Goal: Task Accomplishment & Management: Manage account settings

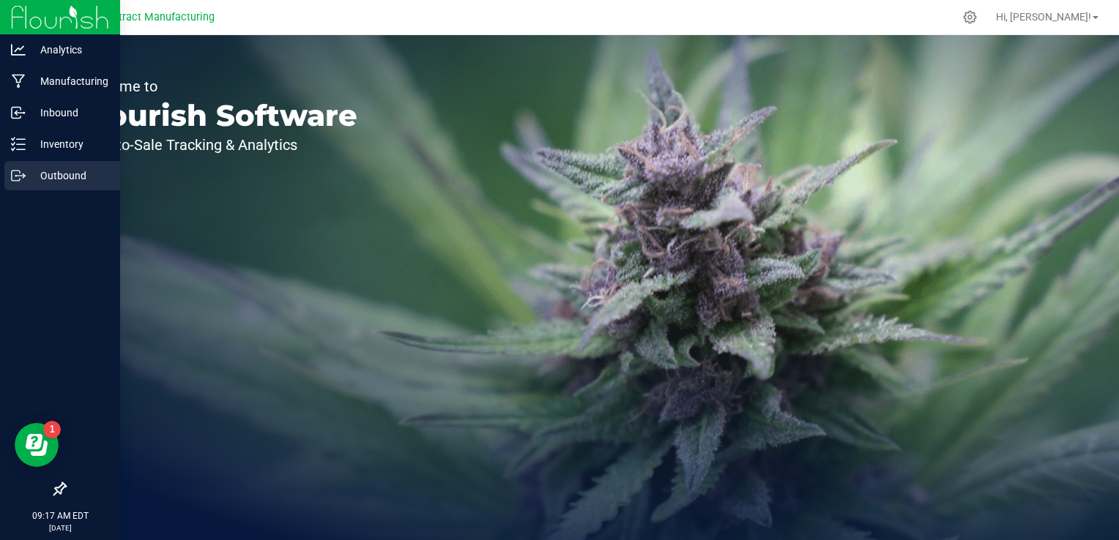
click at [47, 174] on p "Outbound" at bounding box center [70, 176] width 88 height 18
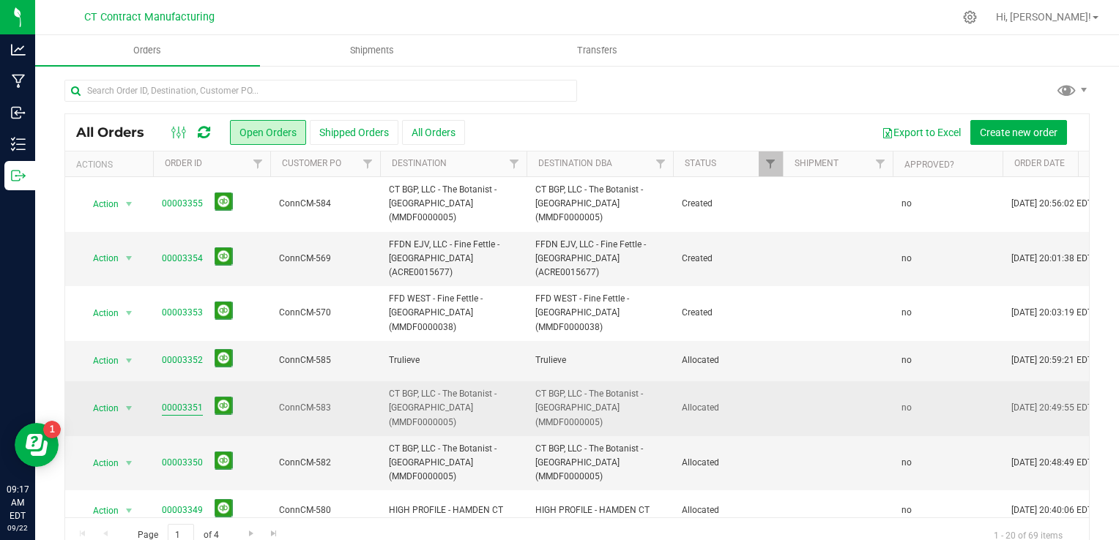
click at [190, 401] on link "00003351" at bounding box center [182, 408] width 41 height 14
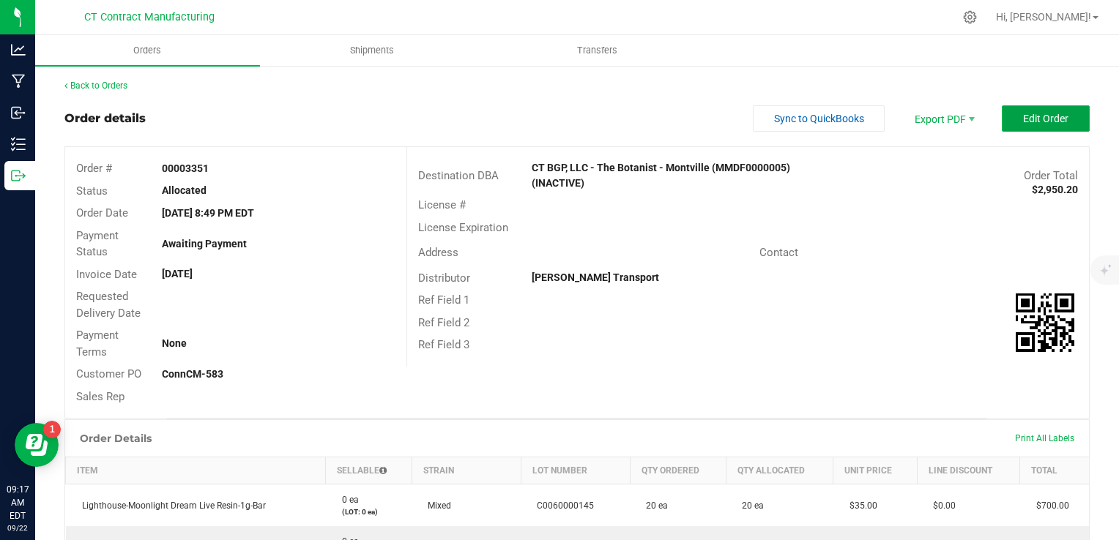
click at [1040, 119] on span "Edit Order" at bounding box center [1045, 119] width 45 height 12
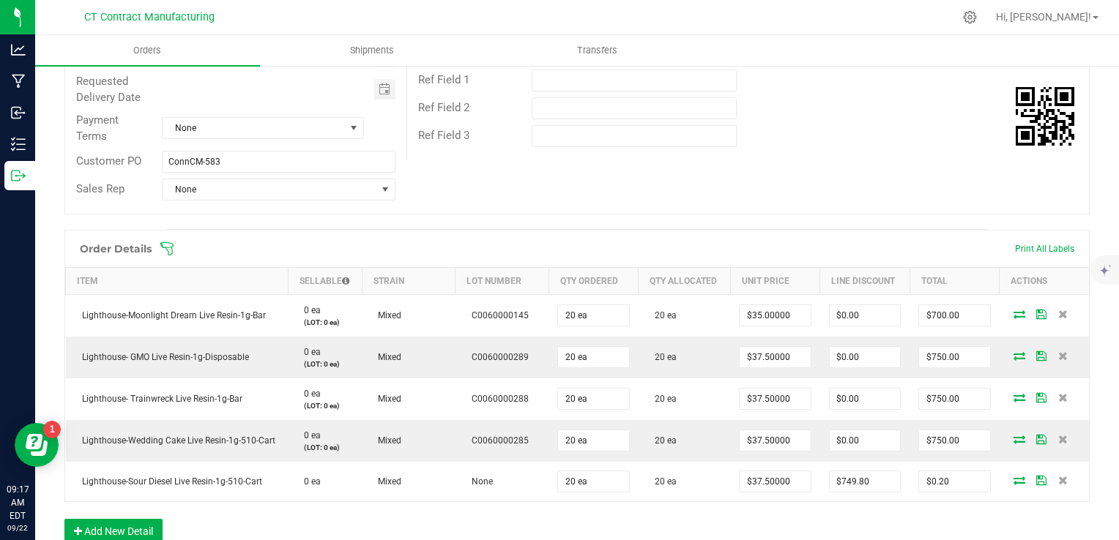
scroll to position [366, 0]
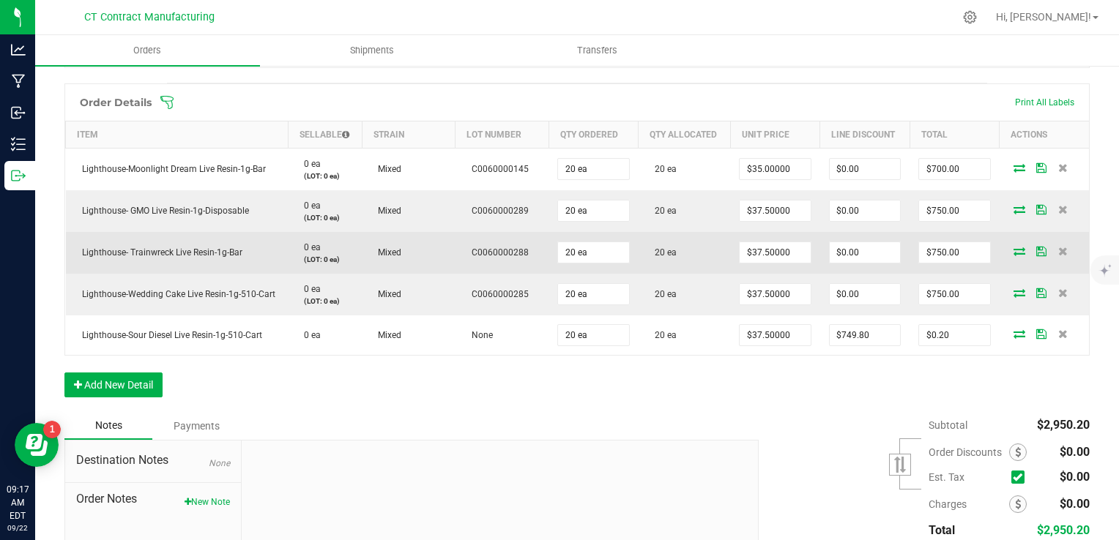
click at [1013, 250] on icon at bounding box center [1019, 251] width 12 height 9
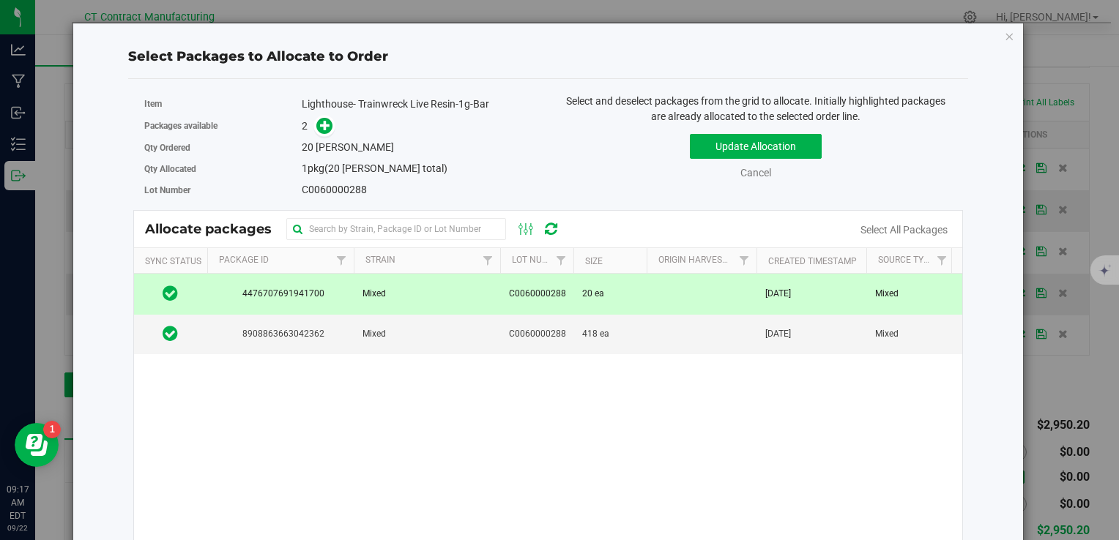
click at [548, 292] on span "C0060000288" at bounding box center [537, 294] width 57 height 14
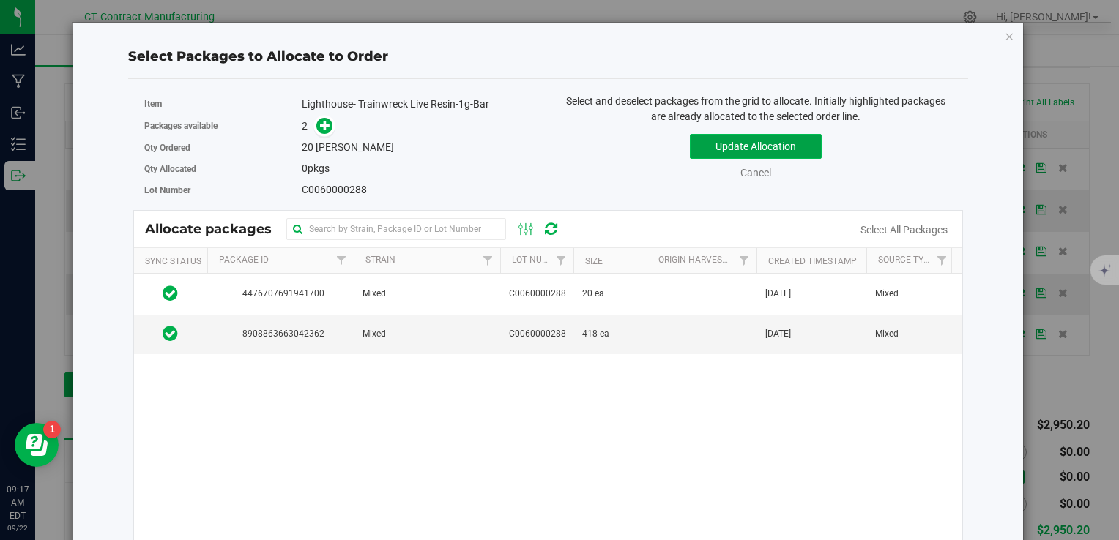
click at [702, 154] on button "Update Allocation" at bounding box center [756, 146] width 132 height 25
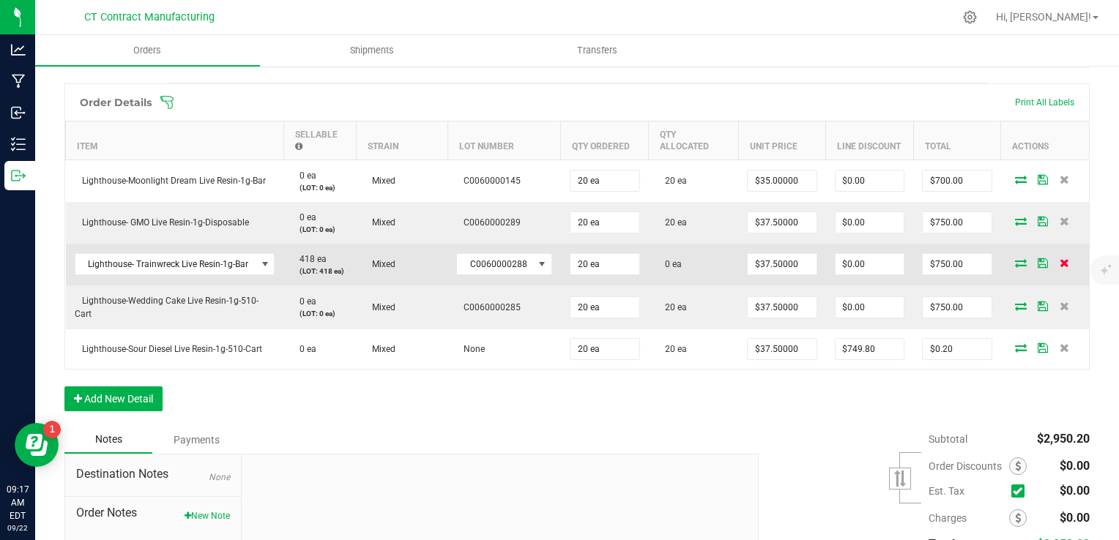
click at [1059, 259] on icon at bounding box center [1064, 262] width 10 height 9
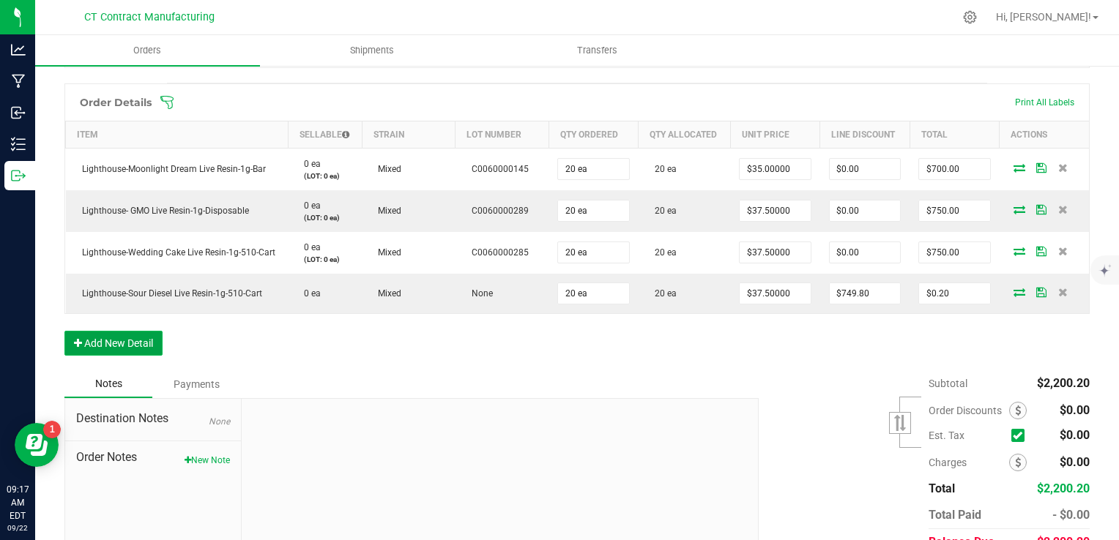
click at [118, 343] on button "Add New Detail" at bounding box center [113, 343] width 98 height 25
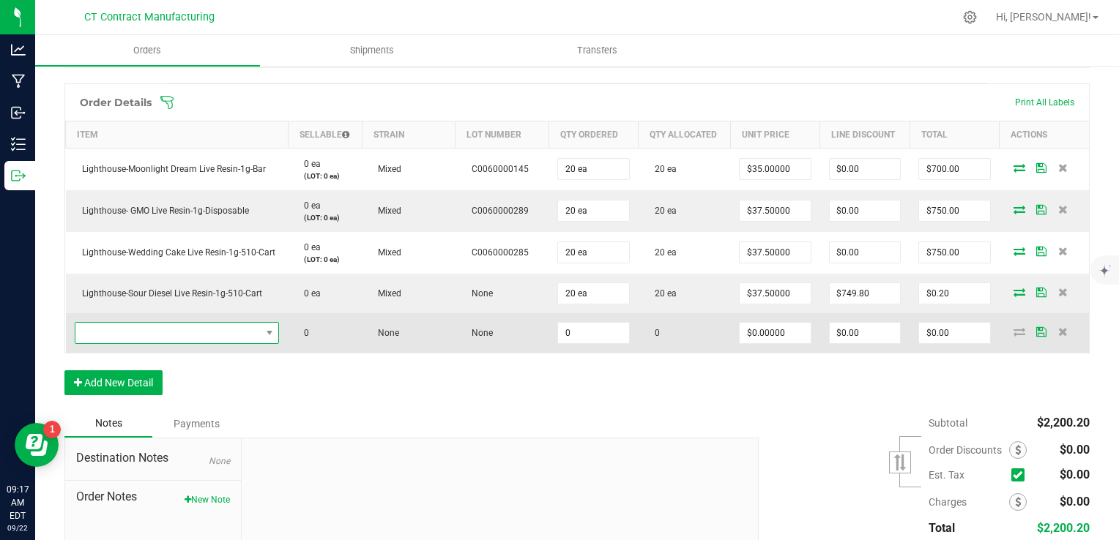
click at [124, 324] on span "NO DATA FOUND" at bounding box center [167, 333] width 185 height 20
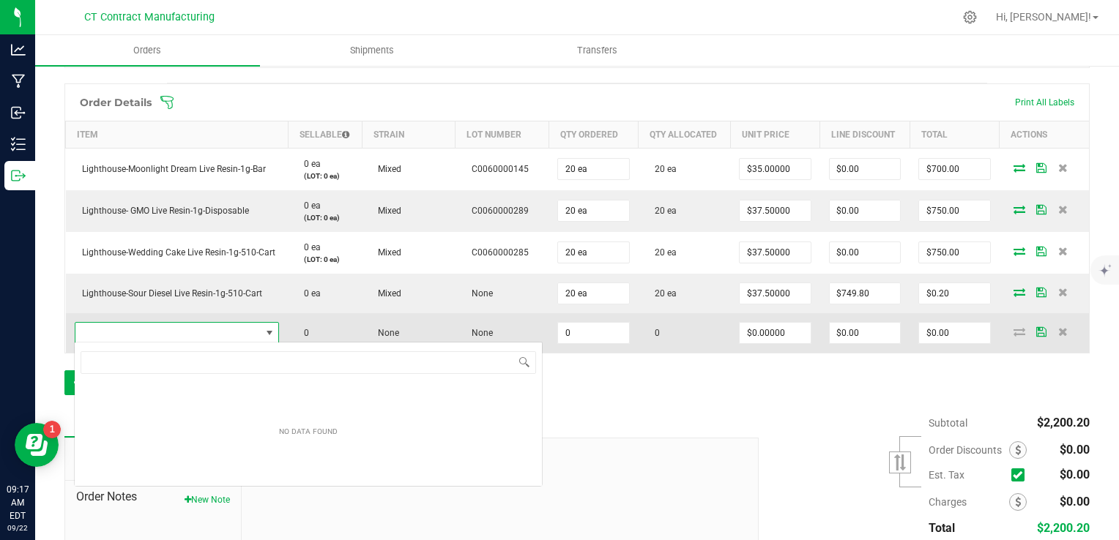
scroll to position [21, 199]
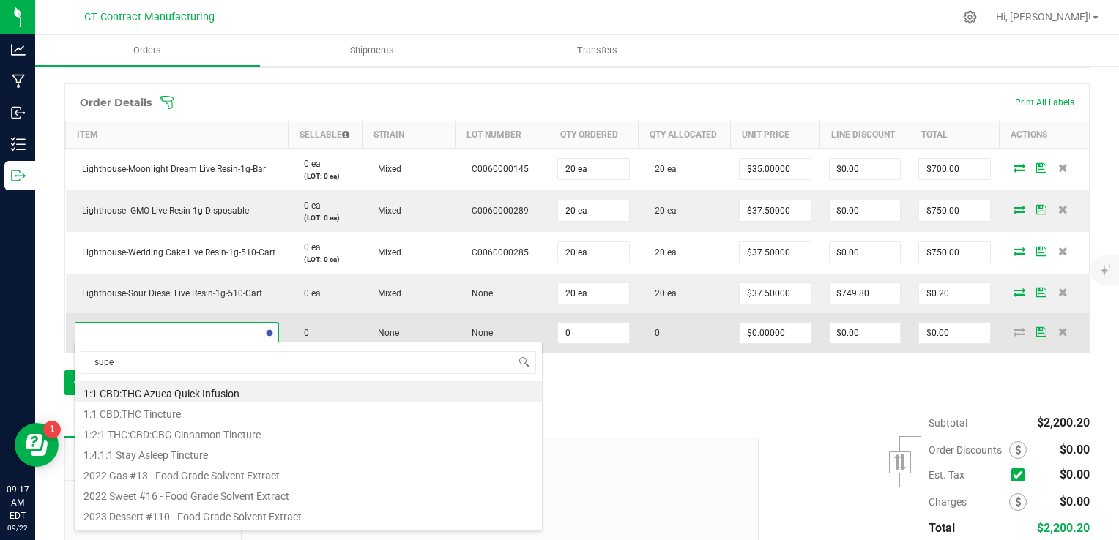
type input "super"
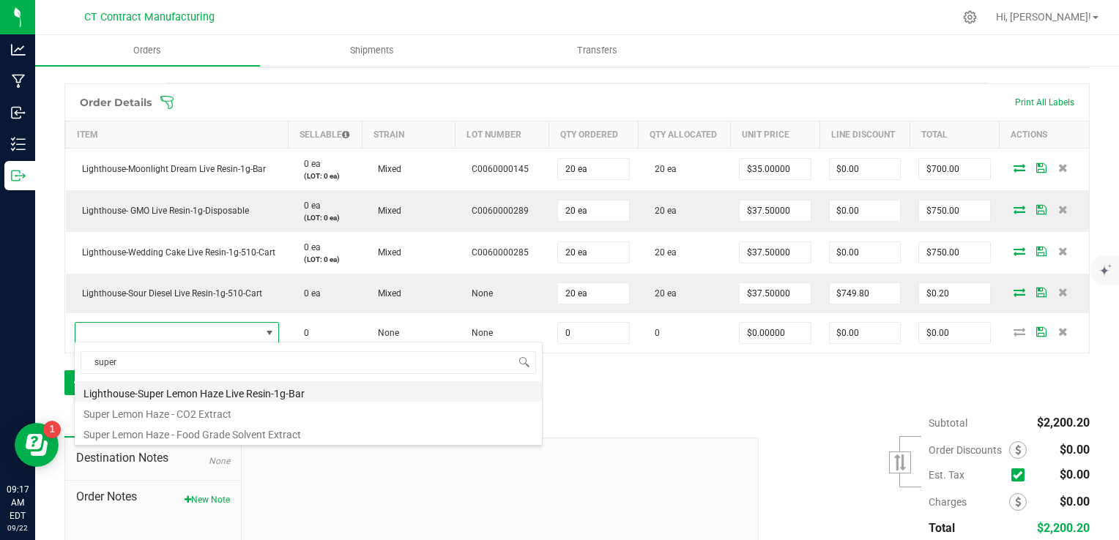
click at [239, 392] on li "Lighthouse-Super Lemon Haze Live Resin-1g-Bar" at bounding box center [308, 391] width 467 height 20
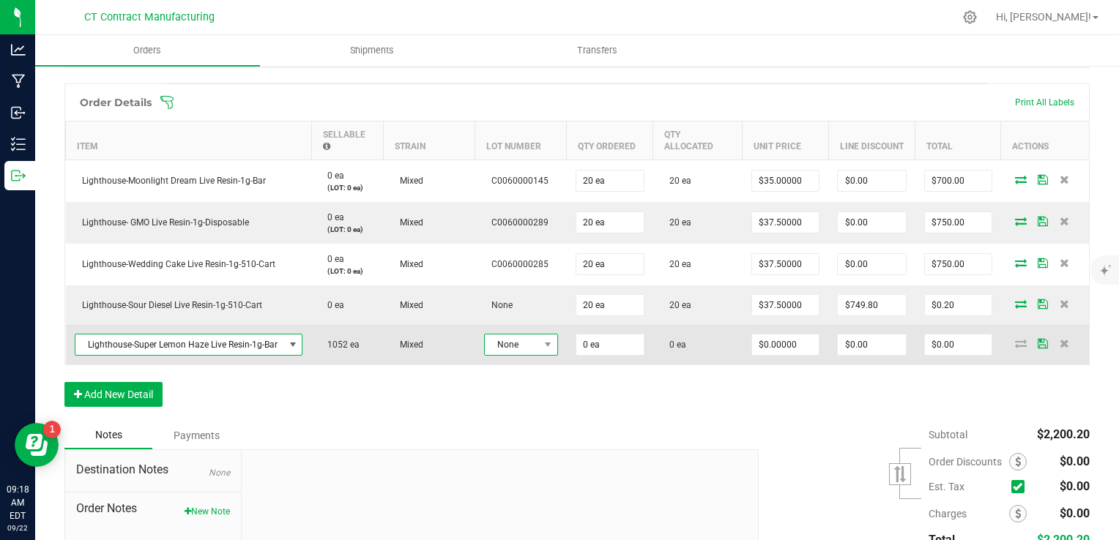
click at [518, 338] on span "None" at bounding box center [512, 345] width 54 height 20
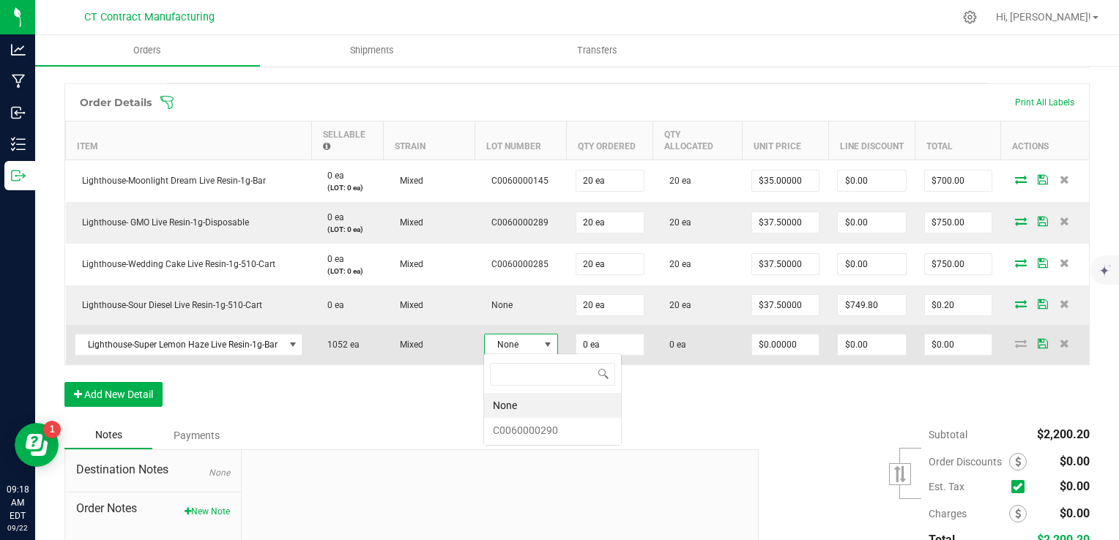
scroll to position [21, 74]
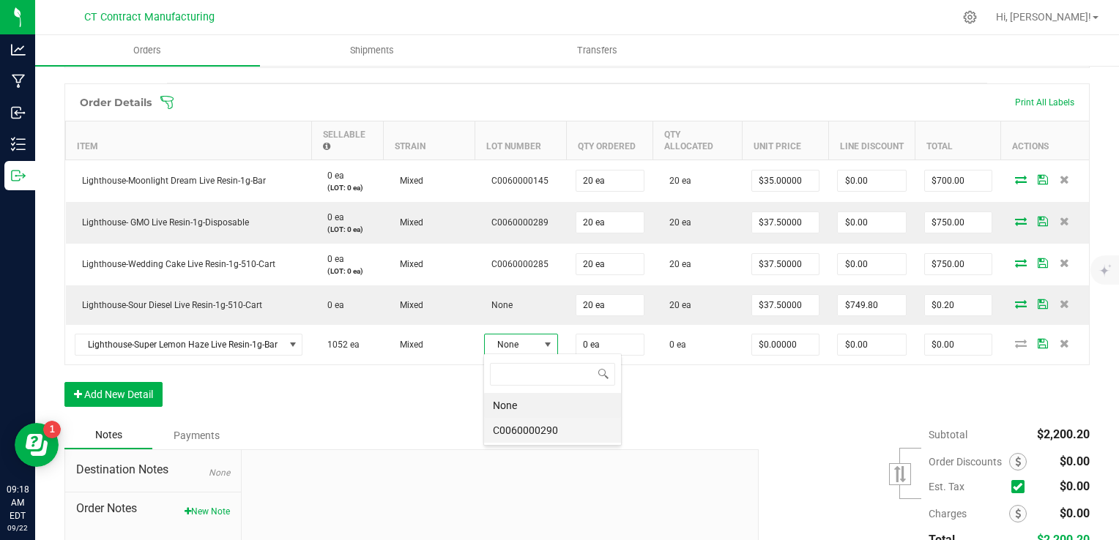
click at [542, 427] on li "C0060000290" at bounding box center [552, 430] width 137 height 25
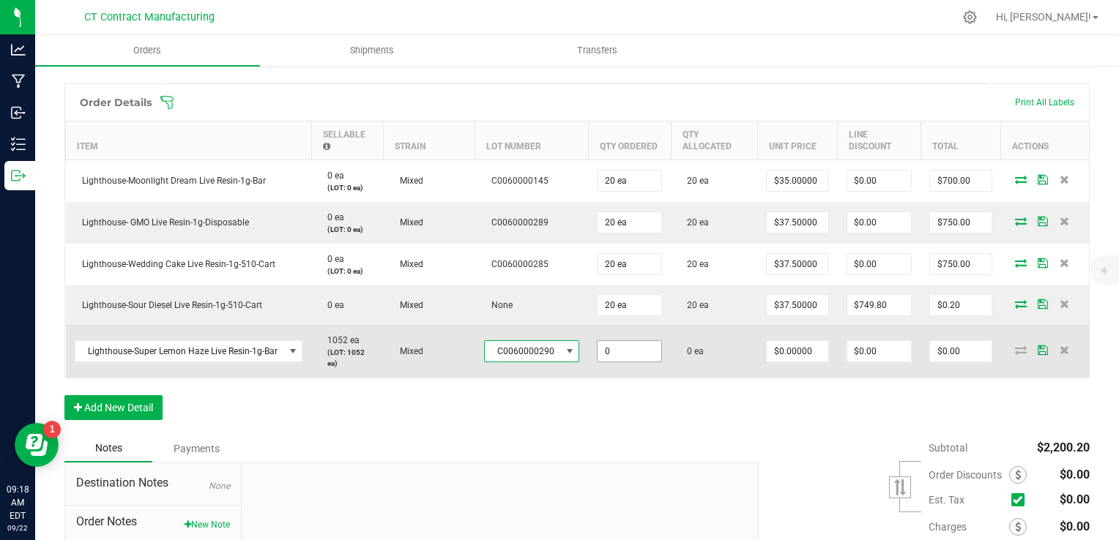
click at [613, 351] on input "0" at bounding box center [629, 351] width 64 height 20
type input "20 ea"
type input "0"
click at [782, 355] on input "0" at bounding box center [797, 351] width 61 height 20
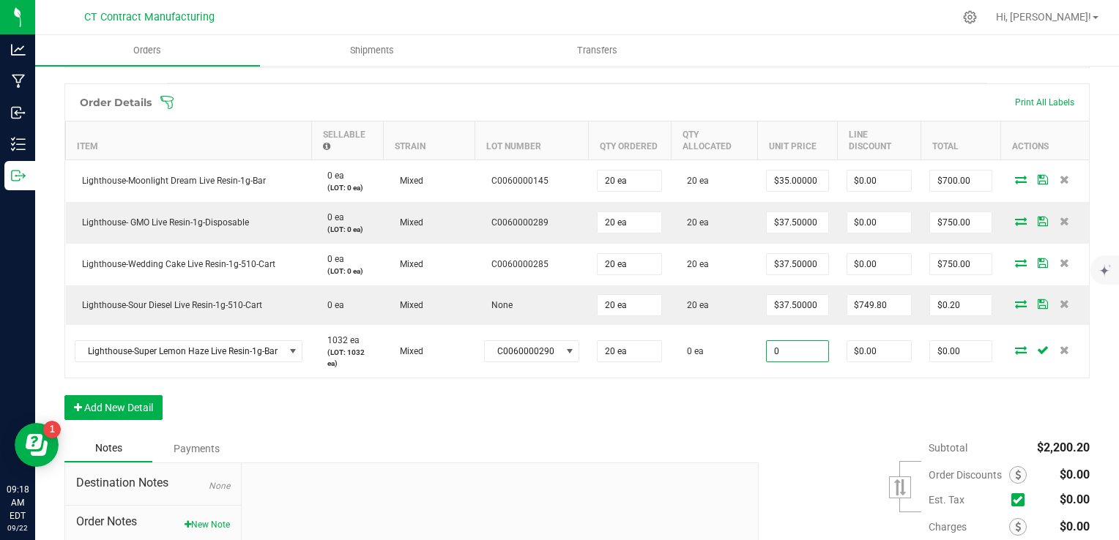
click at [782, 355] on input "0" at bounding box center [797, 351] width 61 height 20
type input "$37.50000"
type input "$750.00"
click at [774, 422] on div "Order Details Print All Labels Item Sellable Strain Lot Number Qty Ordered Qty …" at bounding box center [576, 258] width 1025 height 351
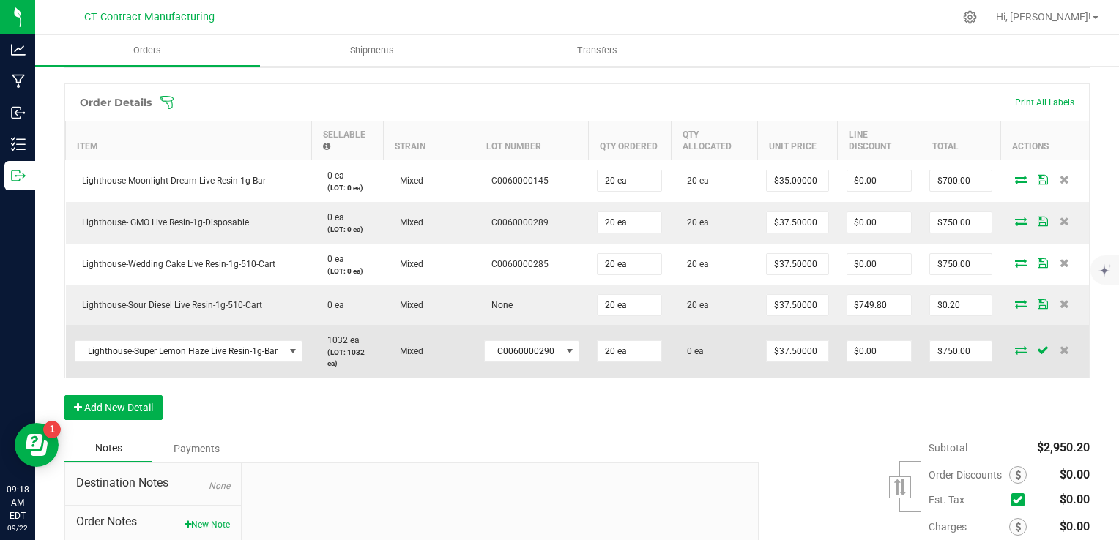
click at [1015, 352] on icon at bounding box center [1021, 350] width 12 height 9
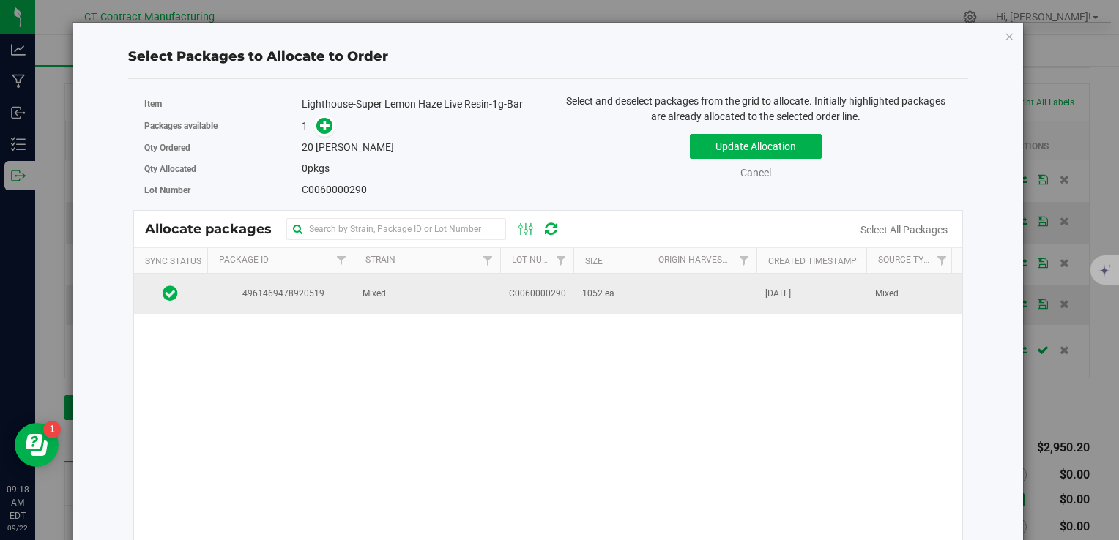
click at [476, 298] on td "Mixed" at bounding box center [427, 294] width 146 height 40
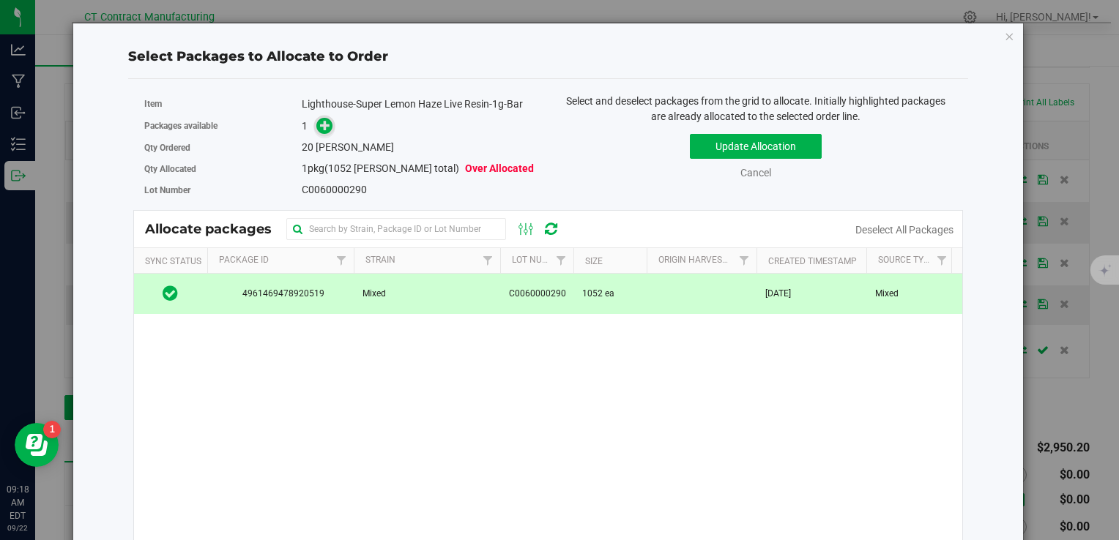
click at [320, 127] on icon at bounding box center [325, 125] width 10 height 10
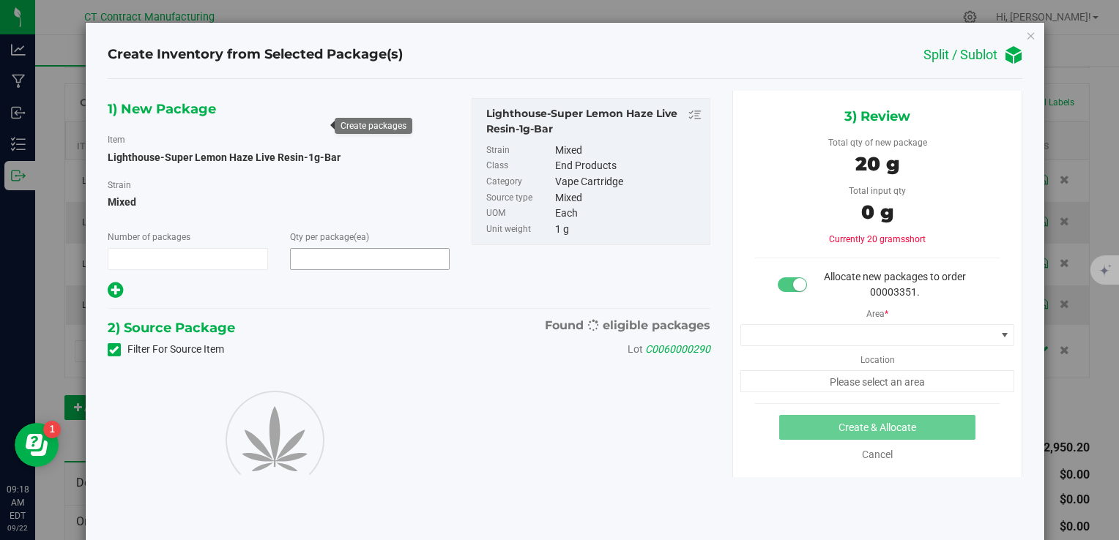
type input "1"
type input "20"
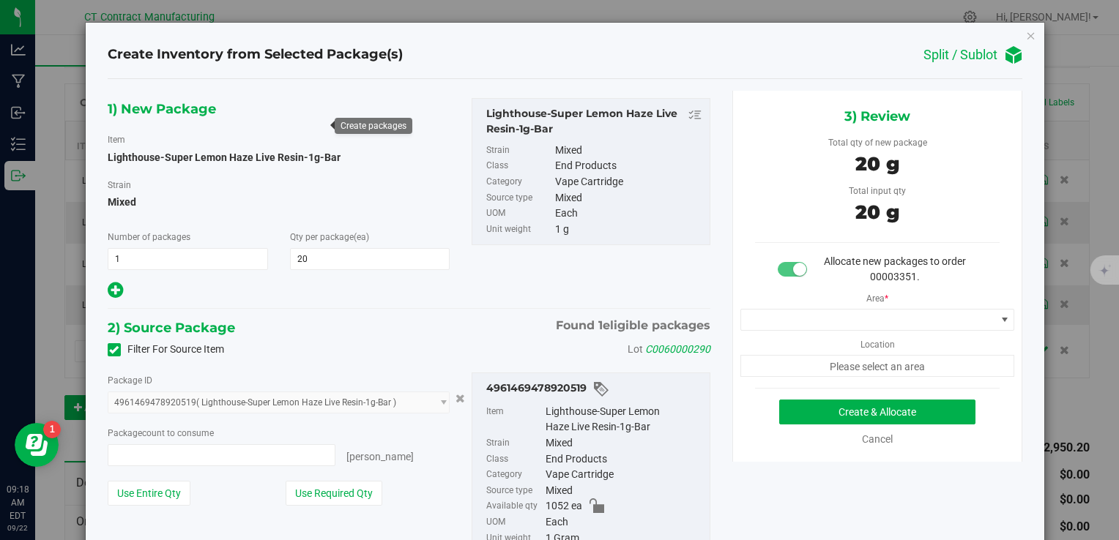
type input "20 ea"
click at [829, 311] on span at bounding box center [868, 320] width 255 height 20
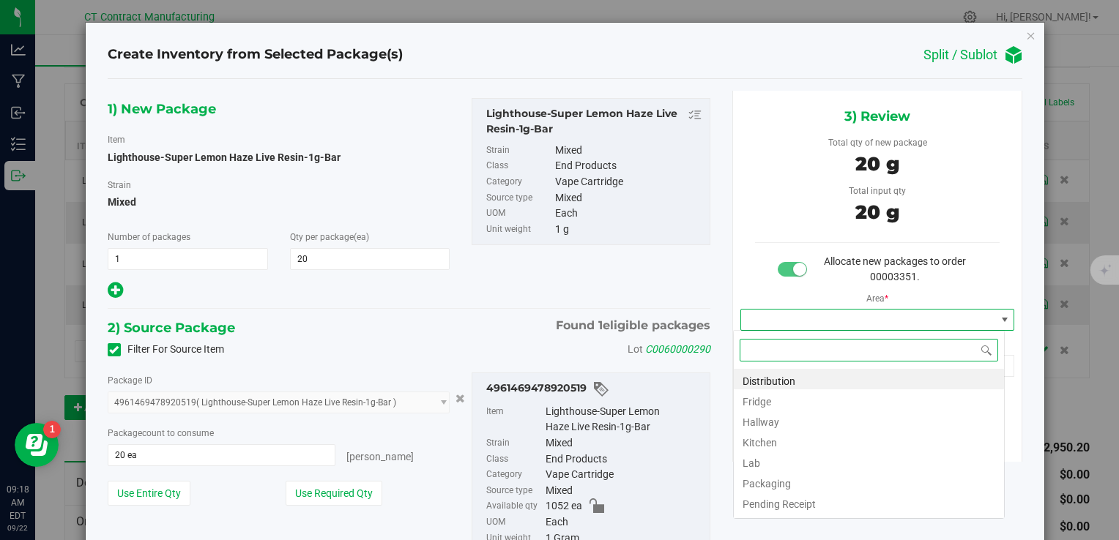
scroll to position [21, 272]
click at [795, 374] on li "Distribution" at bounding box center [869, 379] width 270 height 20
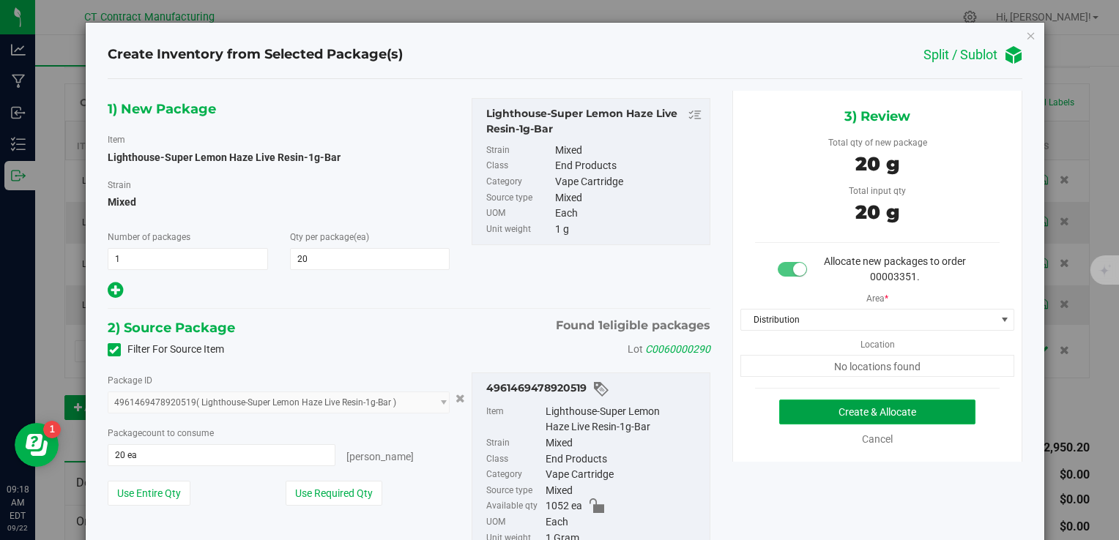
click at [798, 416] on button "Create & Allocate" at bounding box center [877, 412] width 196 height 25
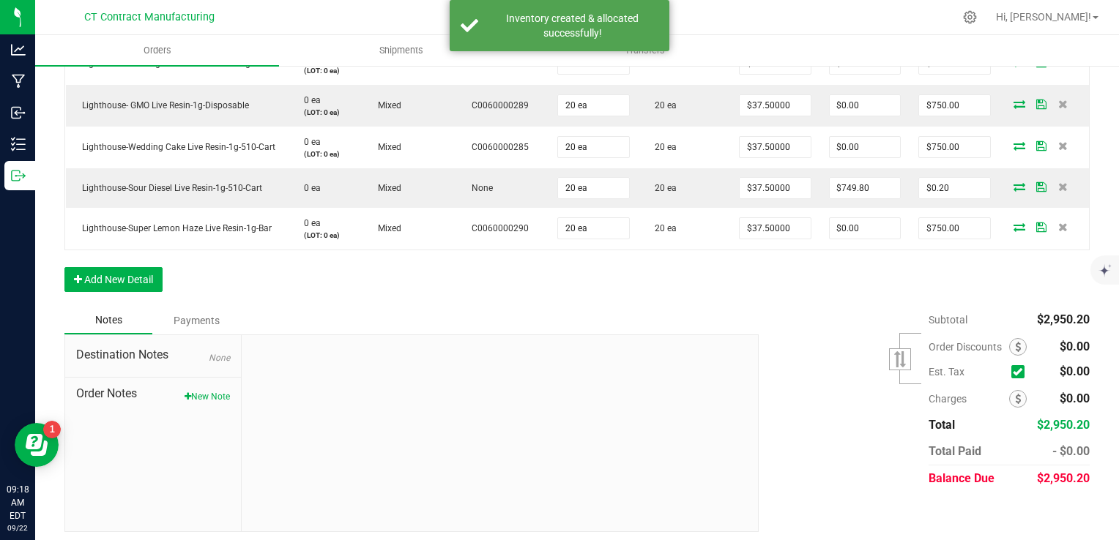
scroll to position [474, 0]
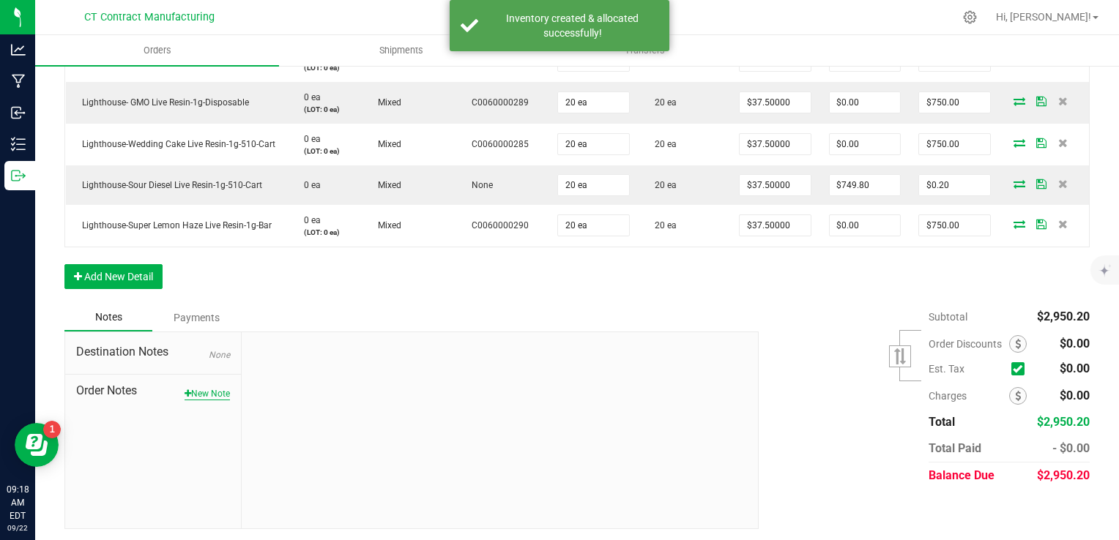
click at [214, 389] on button "New Note" at bounding box center [206, 393] width 45 height 13
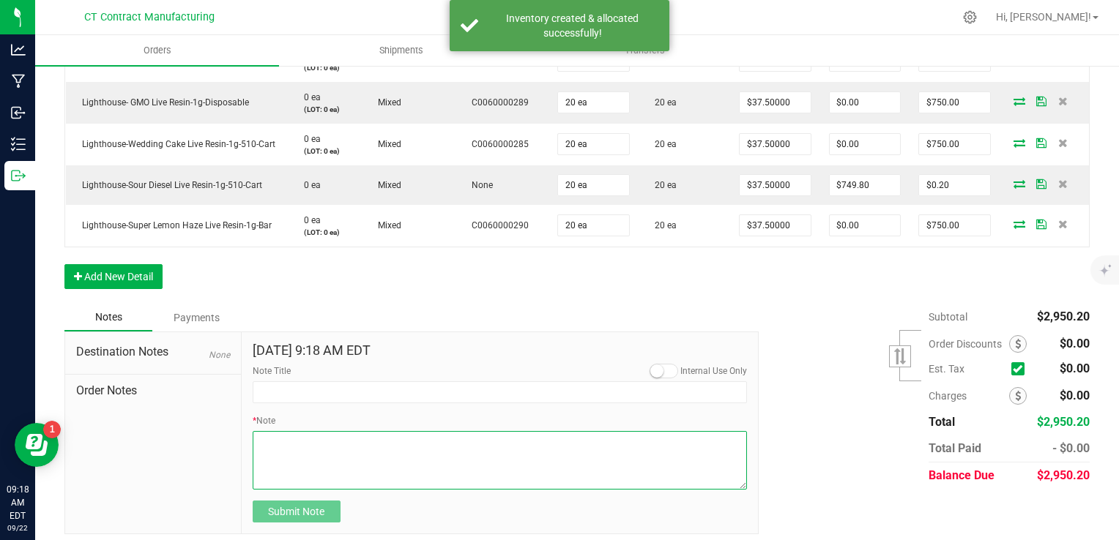
click at [381, 469] on textarea "* Note" at bounding box center [500, 460] width 495 height 59
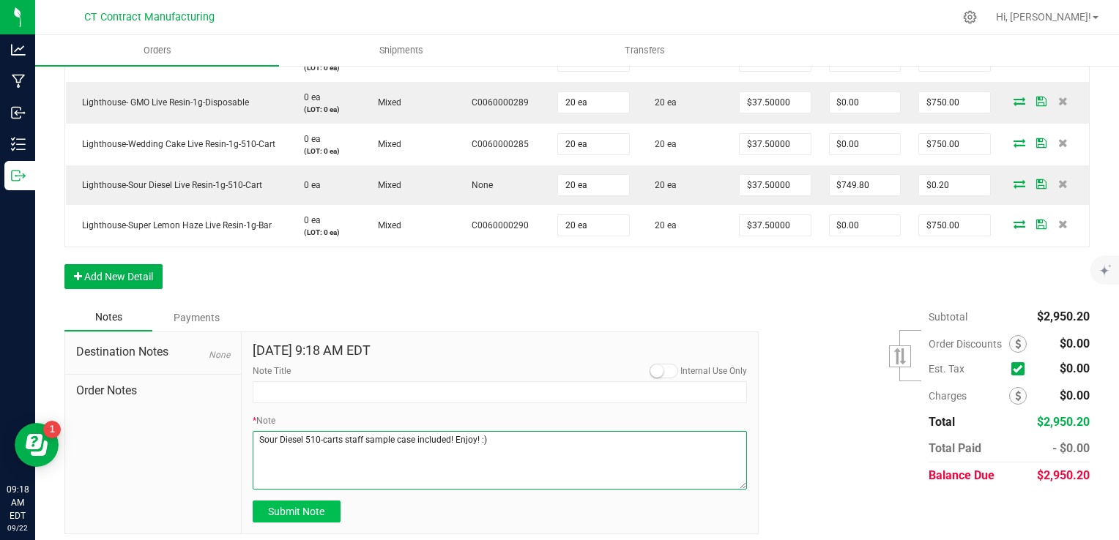
type textarea "Sour Diesel 510-carts staff sample case included! Enjoy! :)"
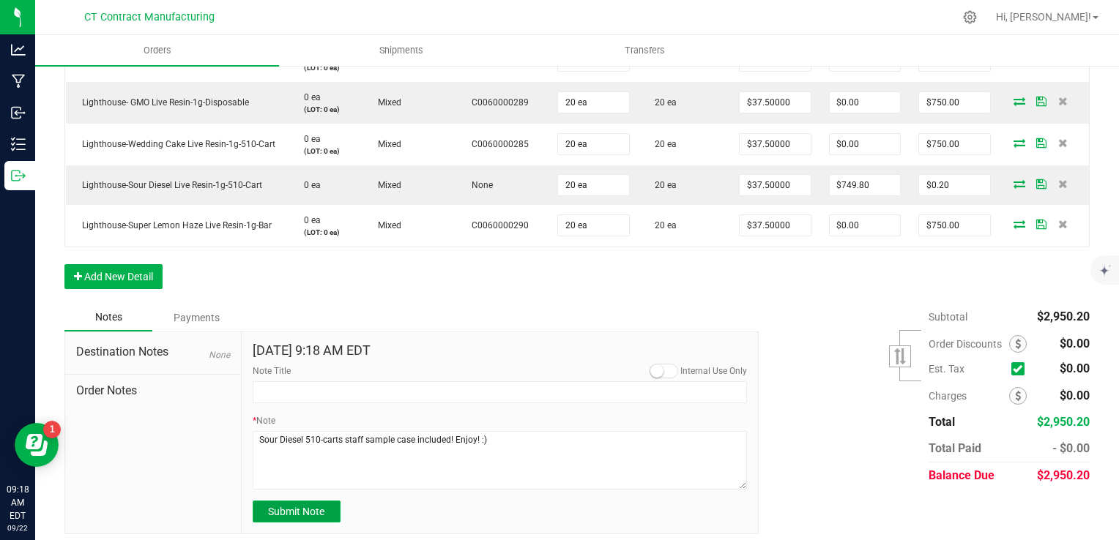
click at [268, 506] on span "Submit Note" at bounding box center [296, 512] width 56 height 12
type input "9/22/2025 9:18 AM EDT"
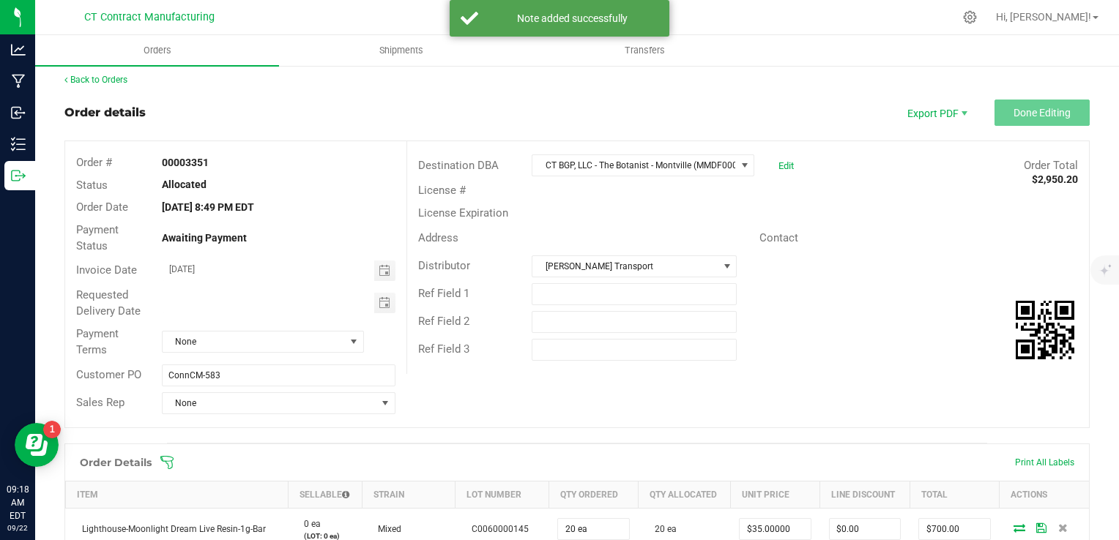
scroll to position [0, 0]
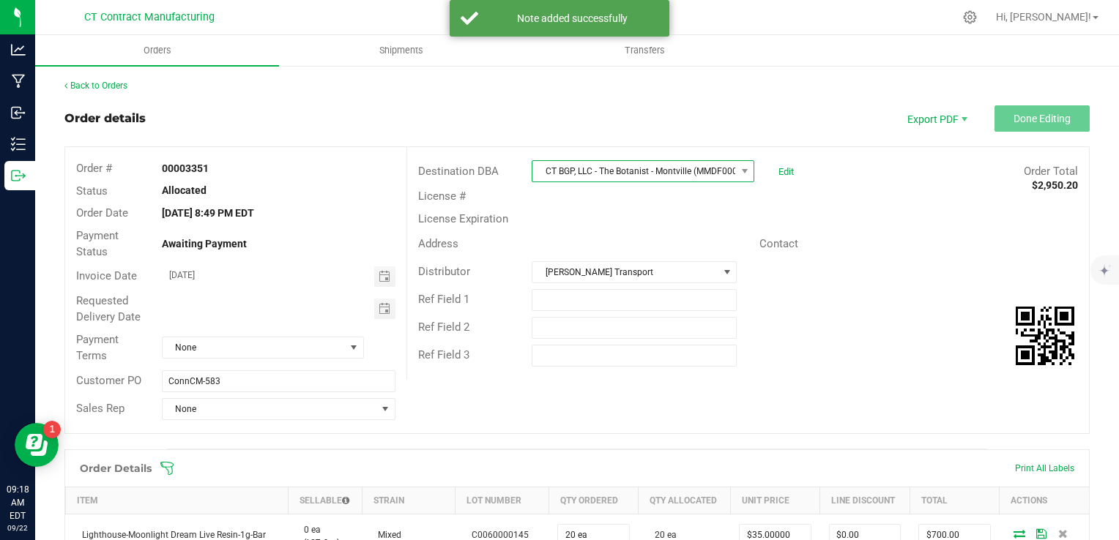
click at [612, 181] on span "CT BGP, LLC - The Botanist - Montville (MMDF0000005) (INACTIVE)" at bounding box center [643, 171] width 223 height 22
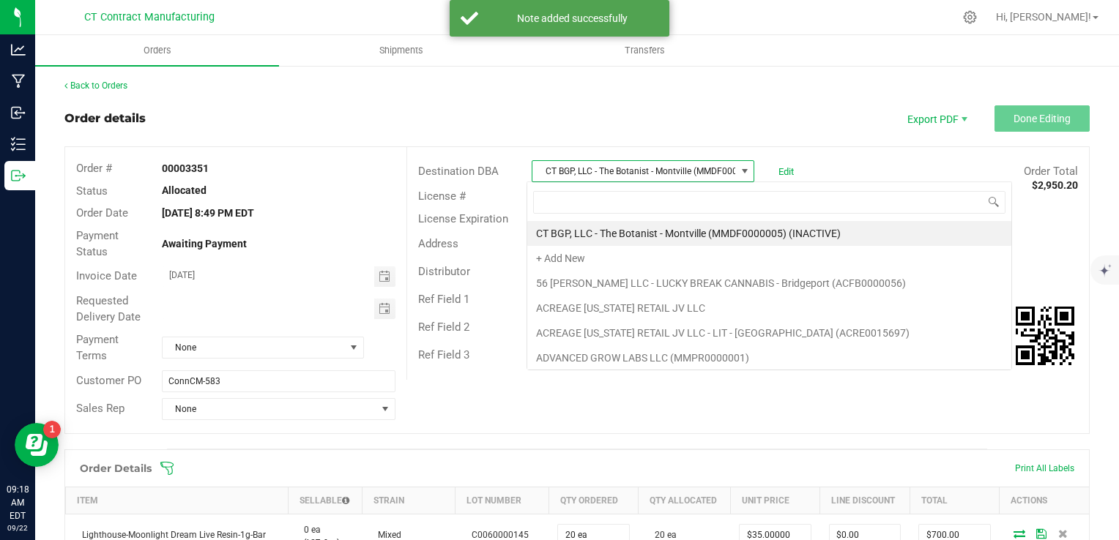
scroll to position [21, 220]
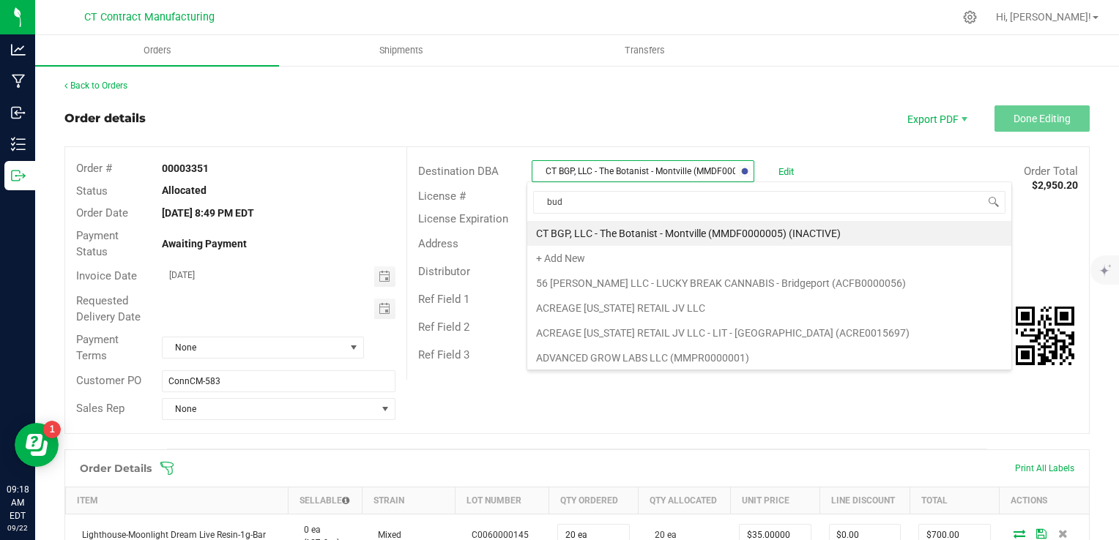
type input "budr"
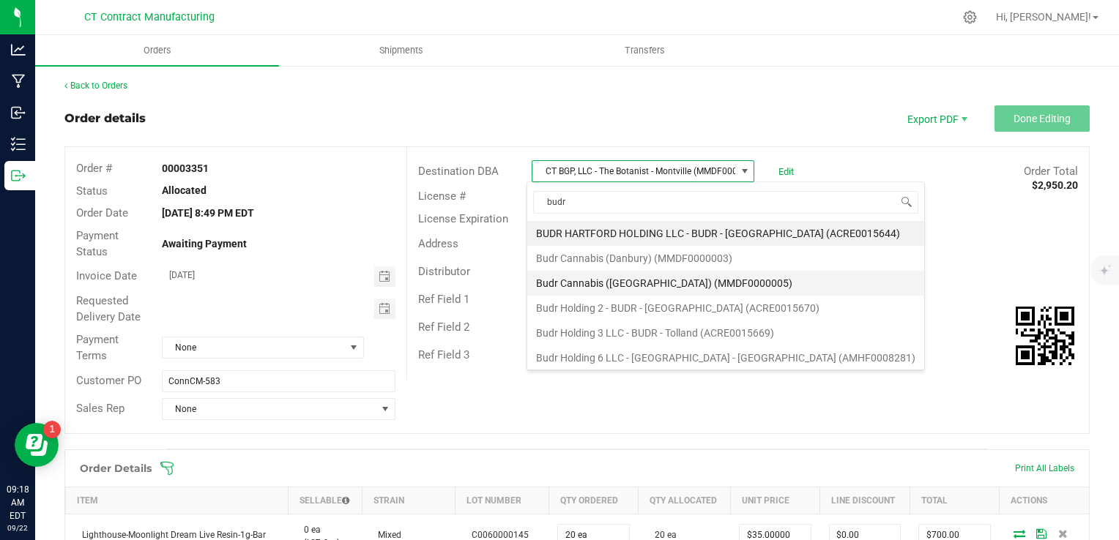
click at [649, 278] on li "Budr Cannabis ([GEOGRAPHIC_DATA]) (MMDF0000005)" at bounding box center [725, 283] width 397 height 25
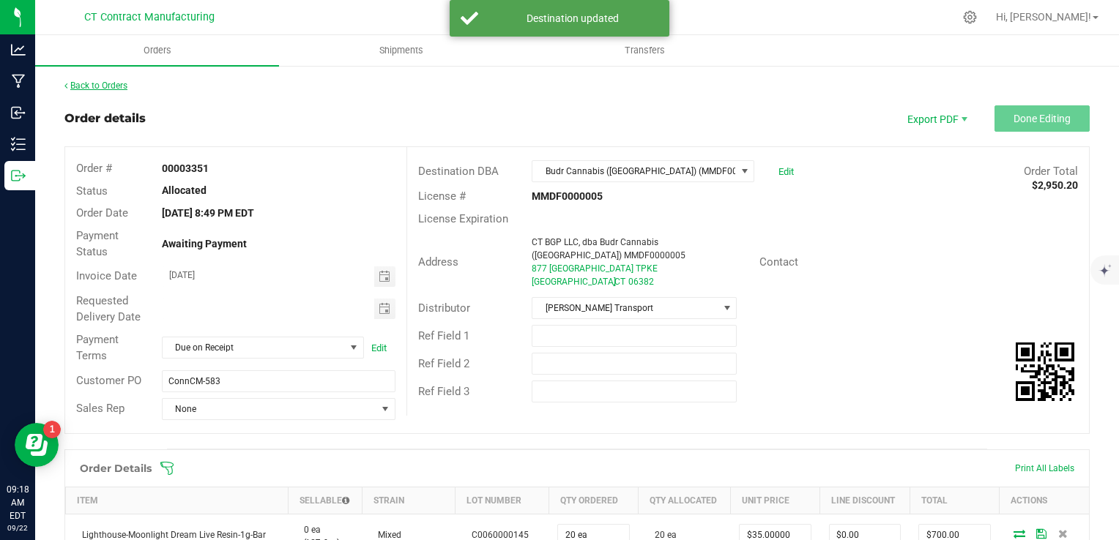
click at [106, 85] on link "Back to Orders" at bounding box center [95, 86] width 63 height 10
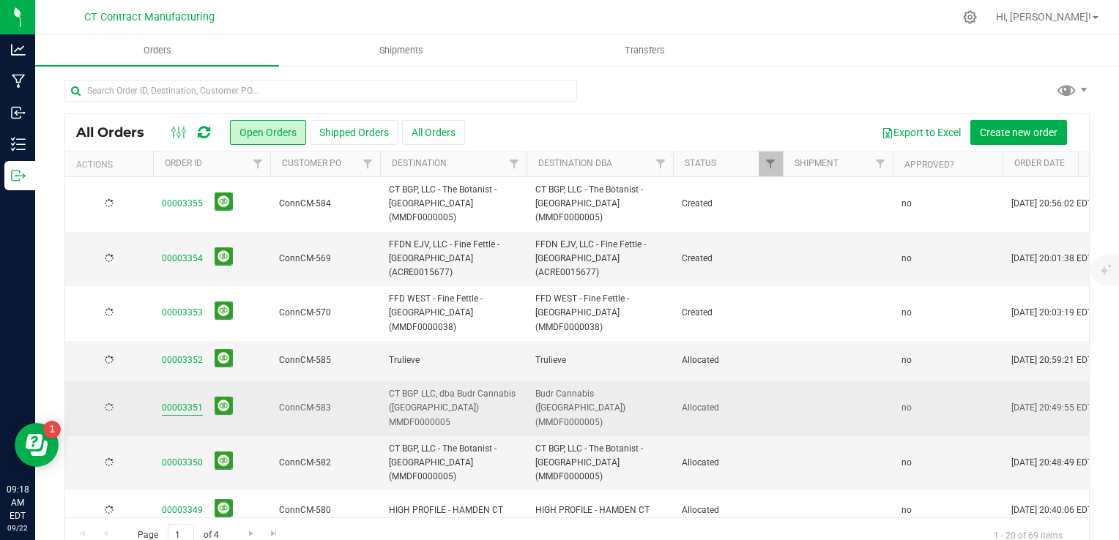
click at [190, 401] on link "00003351" at bounding box center [182, 408] width 41 height 14
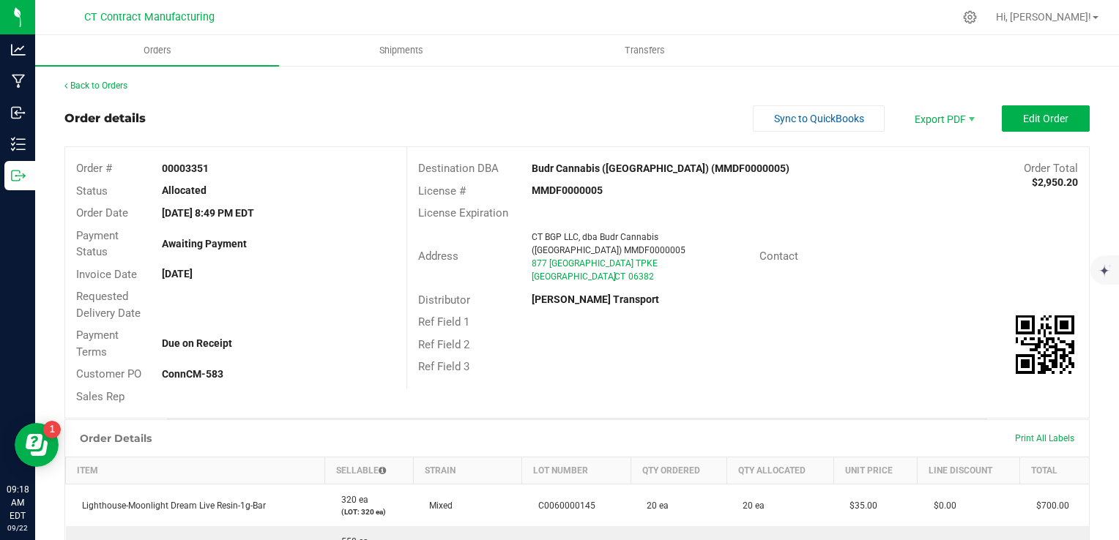
click at [875, 216] on div "License Expiration" at bounding box center [748, 213] width 682 height 23
click at [121, 82] on link "Back to Orders" at bounding box center [95, 86] width 63 height 10
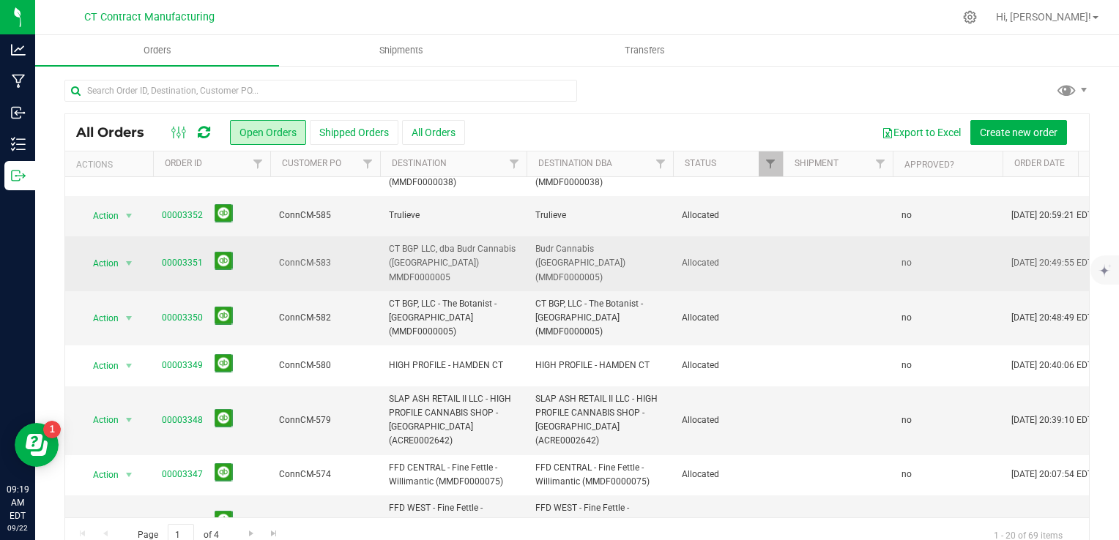
scroll to position [146, 0]
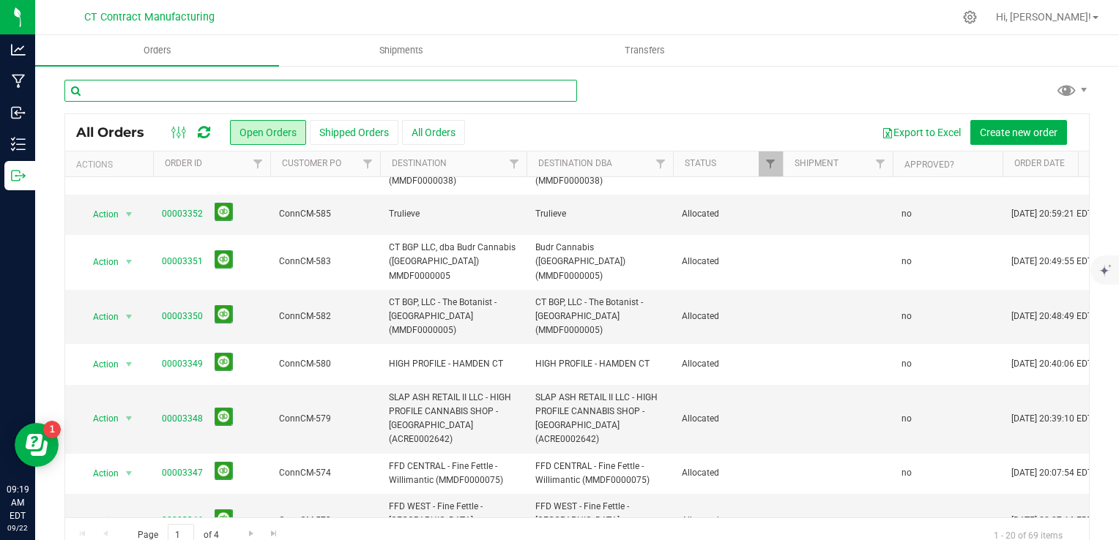
click at [204, 92] on input "text" at bounding box center [320, 91] width 512 height 22
type input "tru"
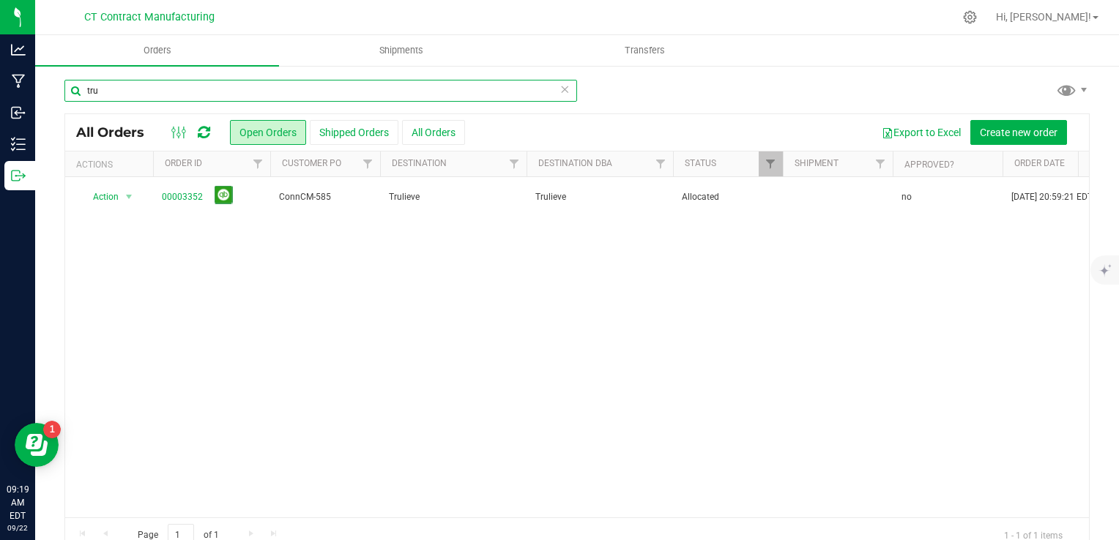
click at [204, 92] on input "tru" at bounding box center [320, 91] width 512 height 22
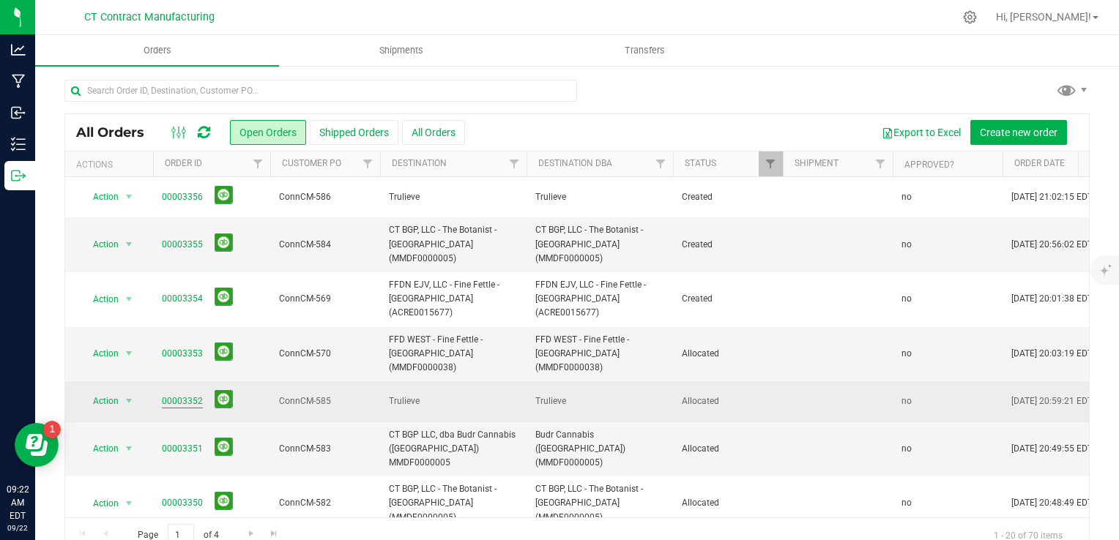
click at [184, 395] on link "00003352" at bounding box center [182, 402] width 41 height 14
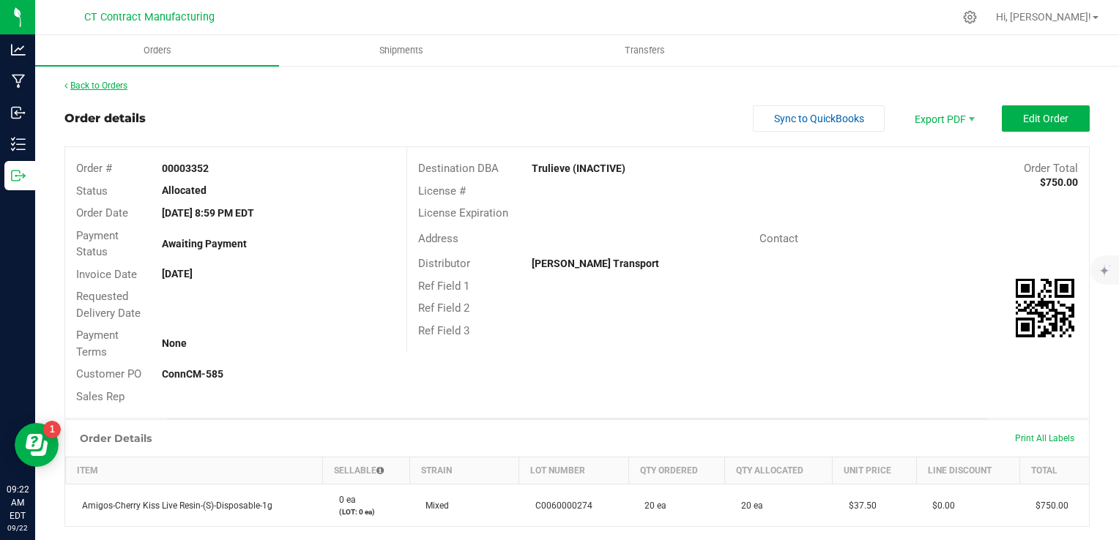
click at [120, 81] on link "Back to Orders" at bounding box center [95, 86] width 63 height 10
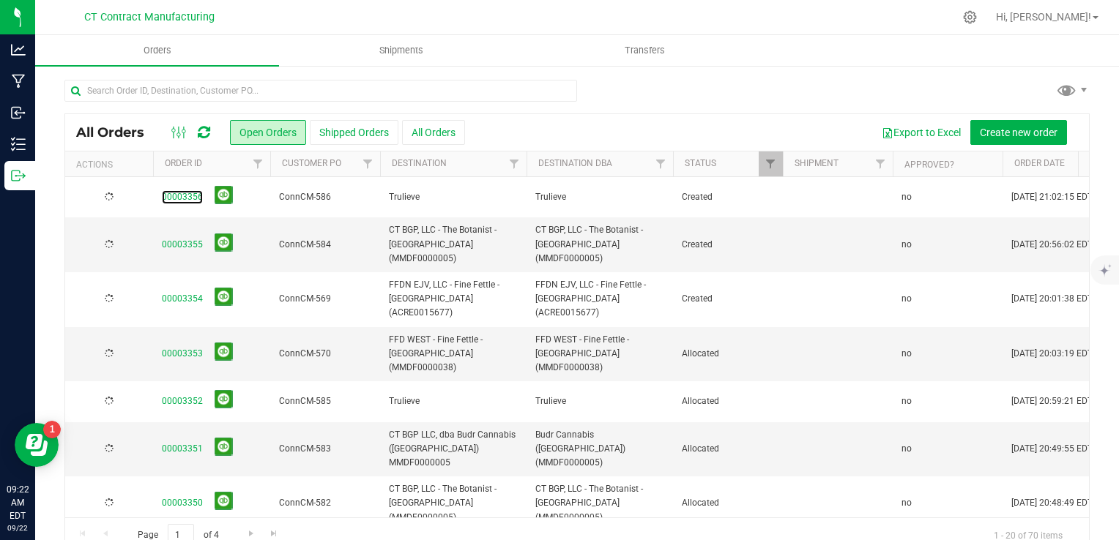
click at [173, 201] on link "00003356" at bounding box center [182, 197] width 41 height 14
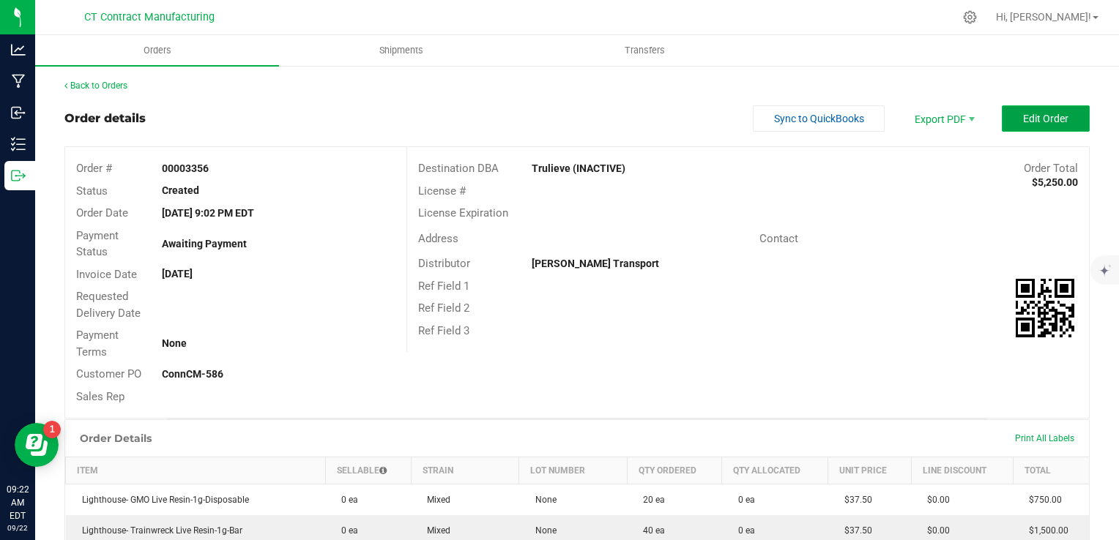
click at [1002, 130] on button "Edit Order" at bounding box center [1046, 118] width 88 height 26
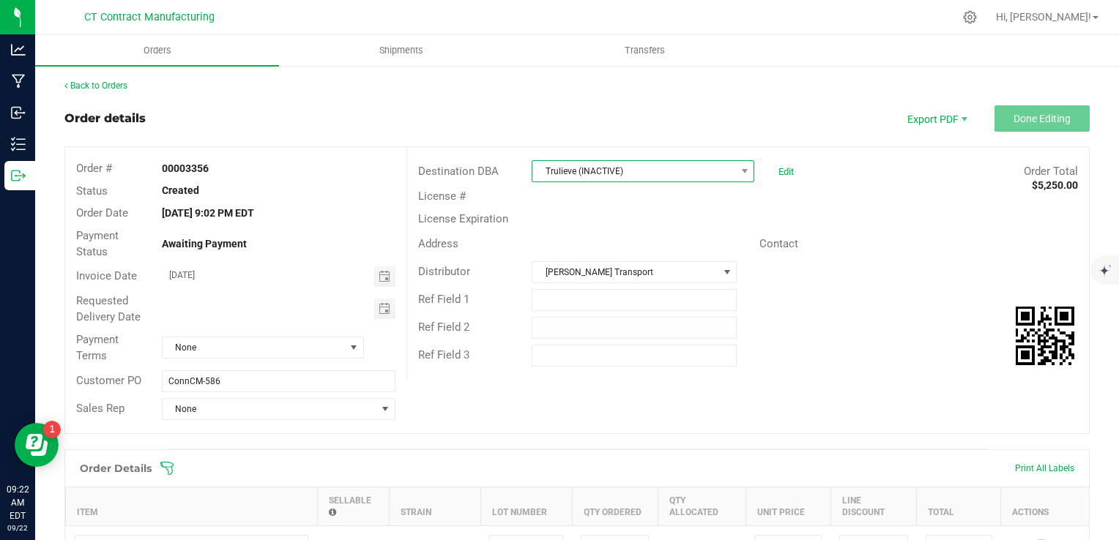
click at [614, 171] on span "Trulieve (INACTIVE)" at bounding box center [633, 171] width 203 height 20
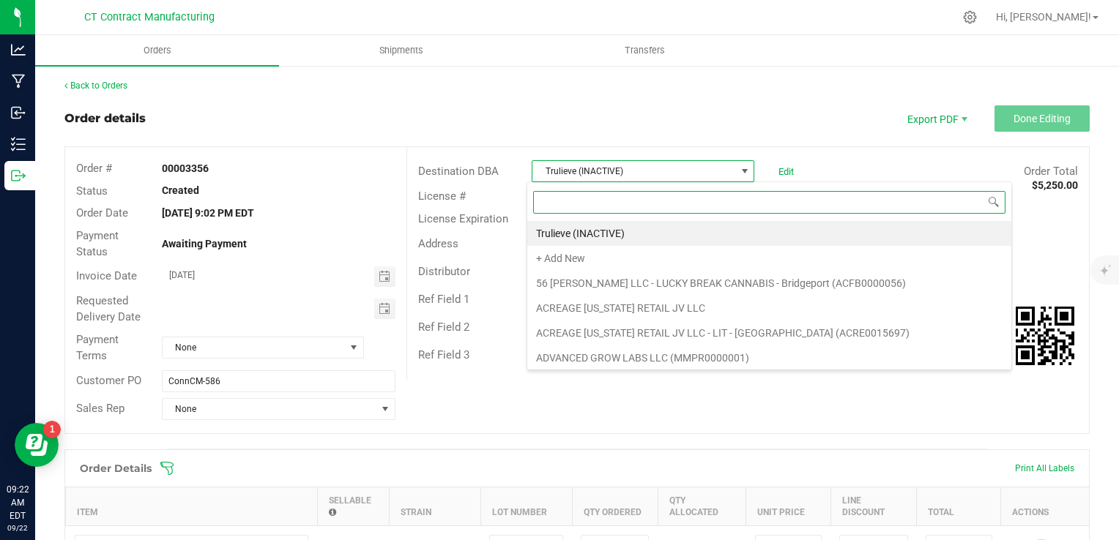
scroll to position [21, 220]
type input "hea"
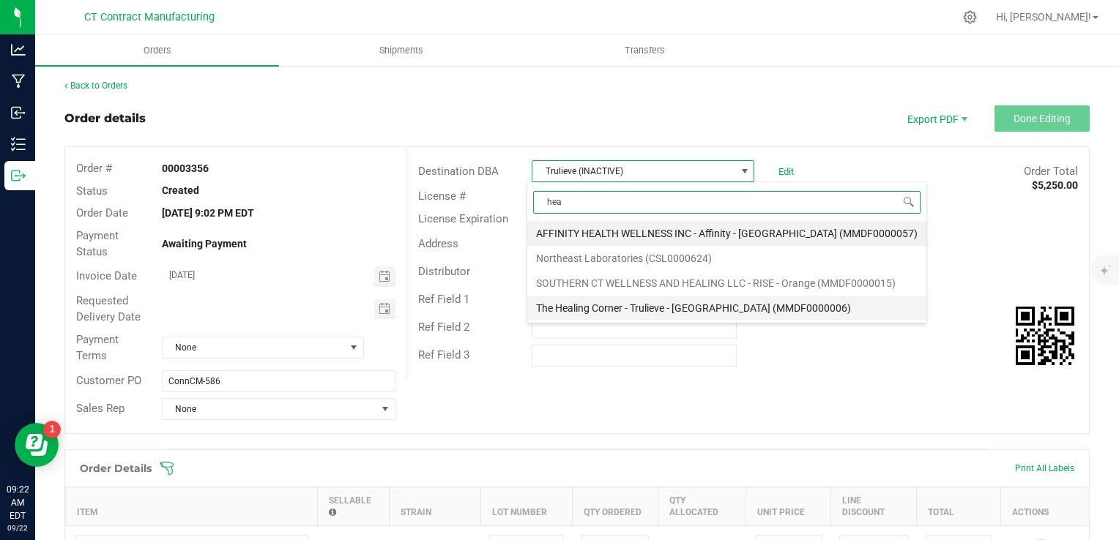
click at [659, 310] on li "The Healing Corner - Trulieve - [GEOGRAPHIC_DATA] (MMDF0000006)" at bounding box center [726, 308] width 399 height 25
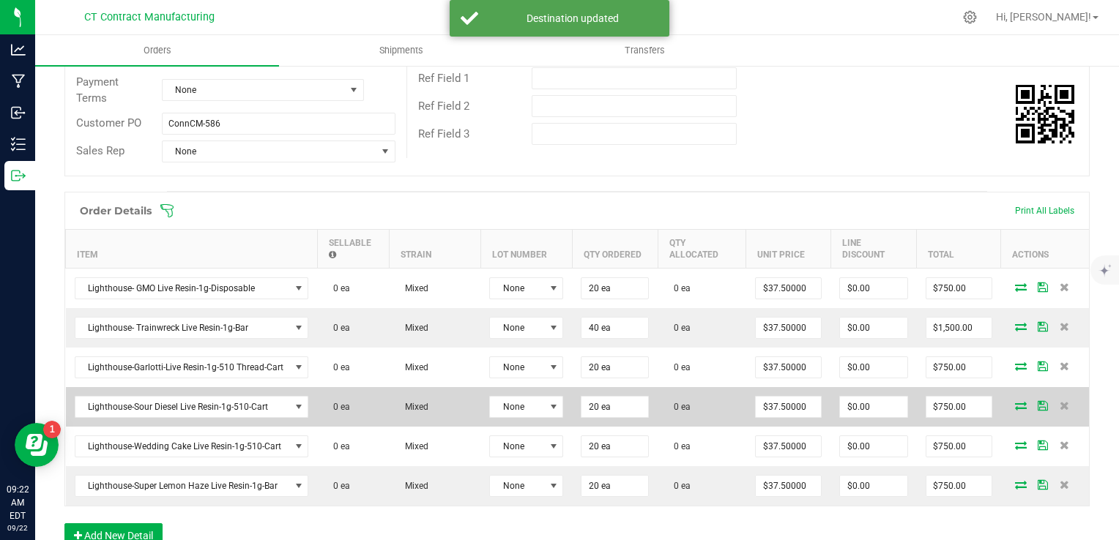
scroll to position [293, 0]
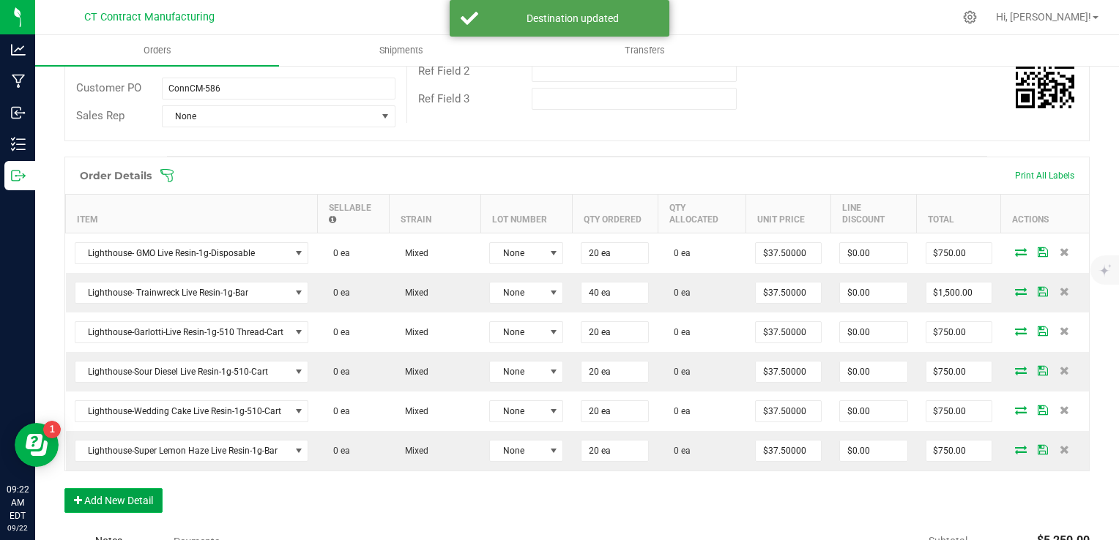
click at [138, 498] on button "Add New Detail" at bounding box center [113, 500] width 98 height 25
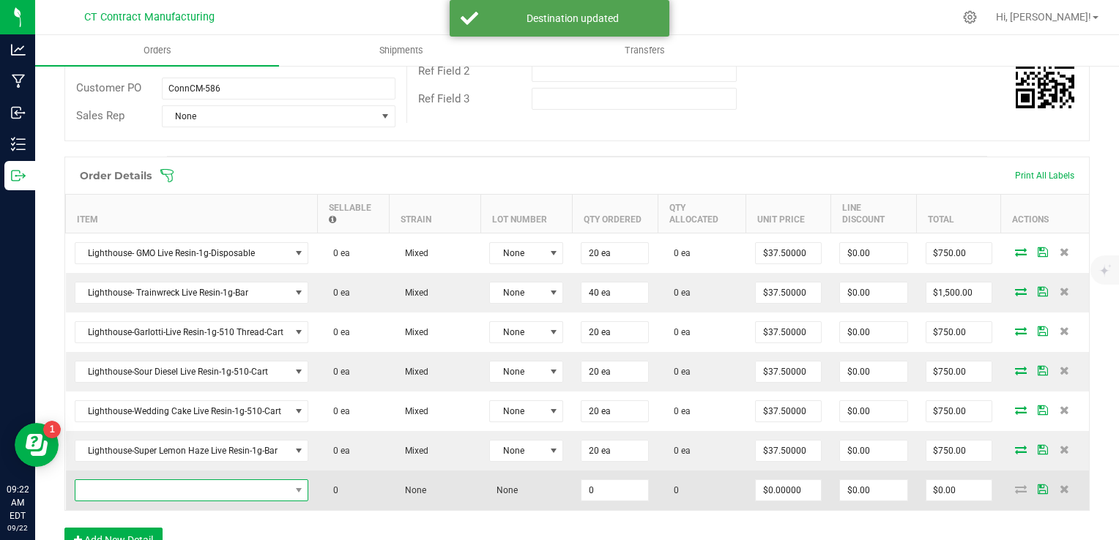
click at [191, 480] on span "NO DATA FOUND" at bounding box center [182, 490] width 215 height 20
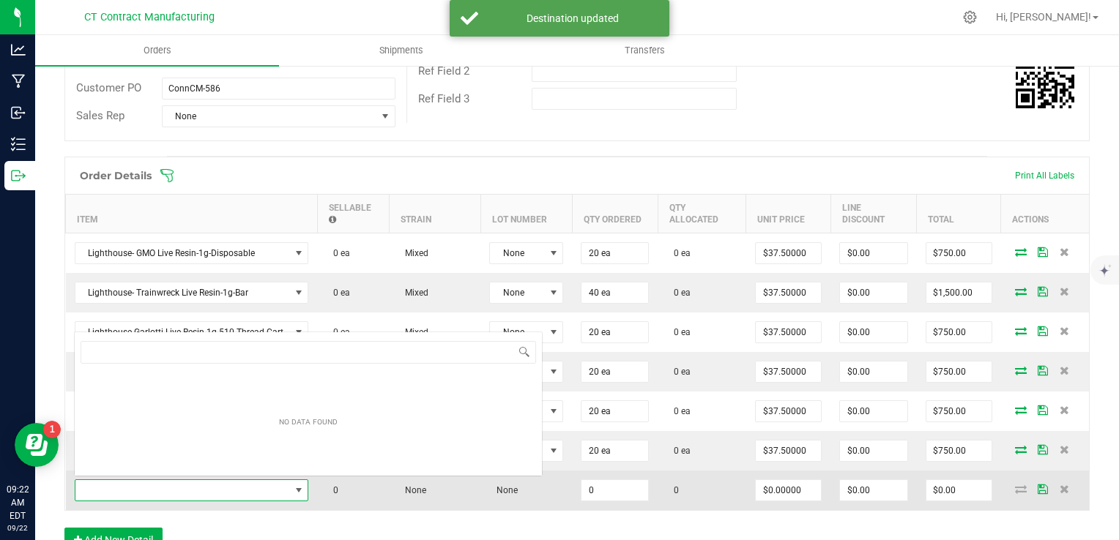
scroll to position [21, 232]
type input "v"
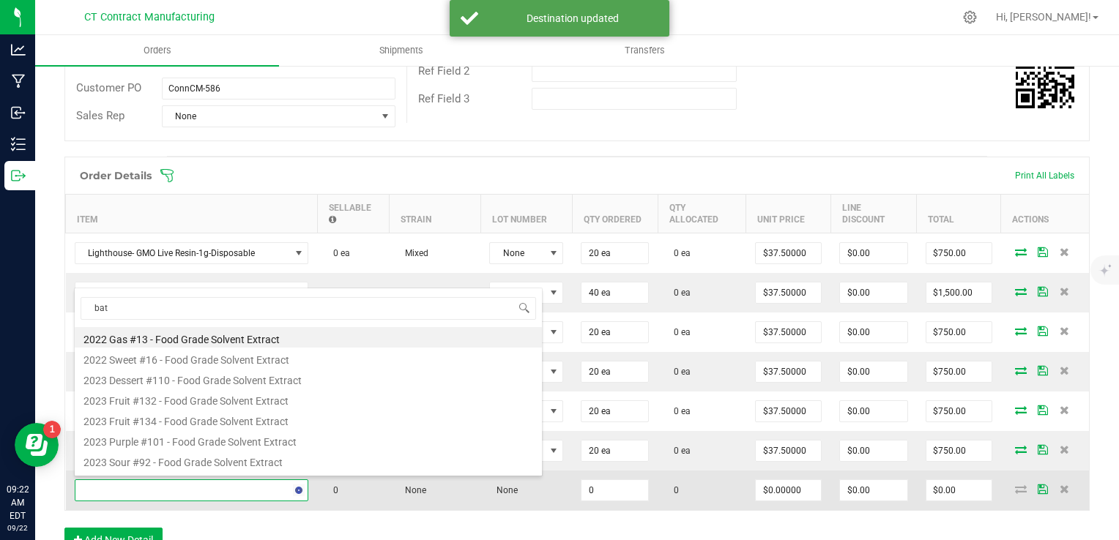
type input "batt"
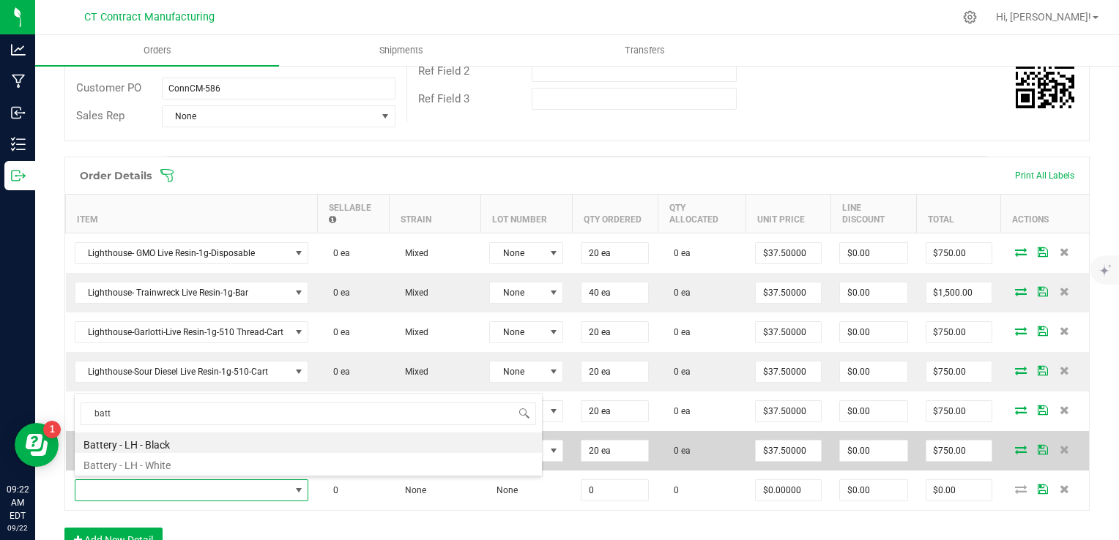
click at [215, 461] on li "Battery - LH - White" at bounding box center [308, 463] width 467 height 20
type input "0 ea"
type input "$2.50000"
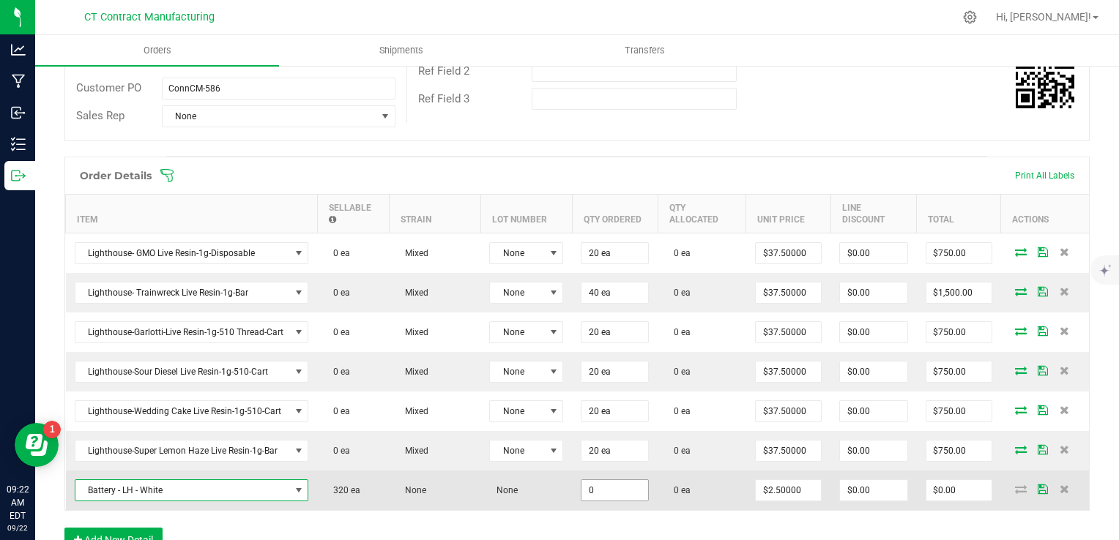
click at [586, 488] on input "0" at bounding box center [614, 490] width 67 height 20
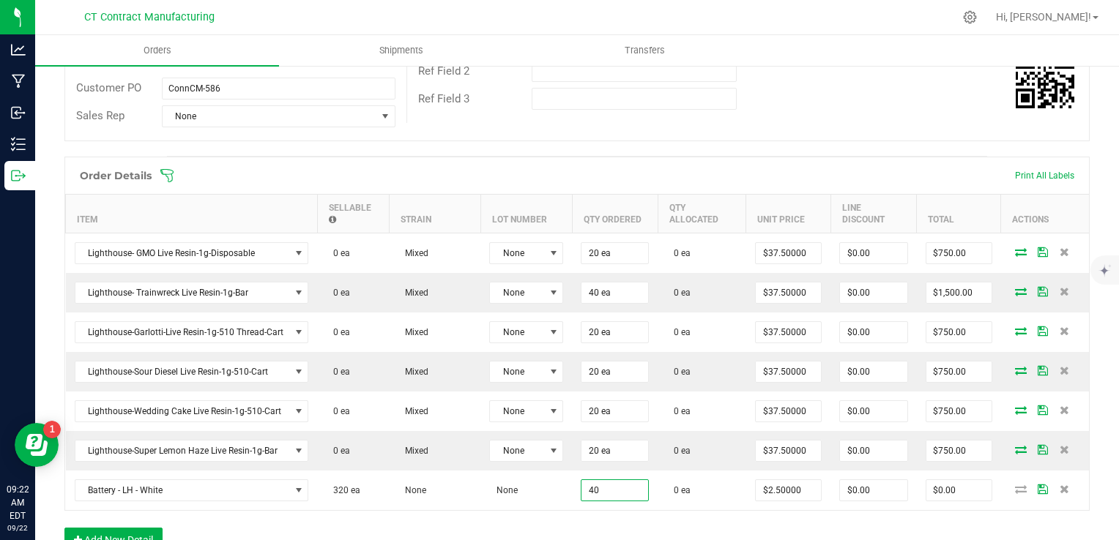
type input "40 ea"
type input "$100.00"
click at [801, 519] on div "Order Details Print All Labels Item Sellable Strain Lot Number Qty Ordered Qty …" at bounding box center [576, 362] width 1025 height 411
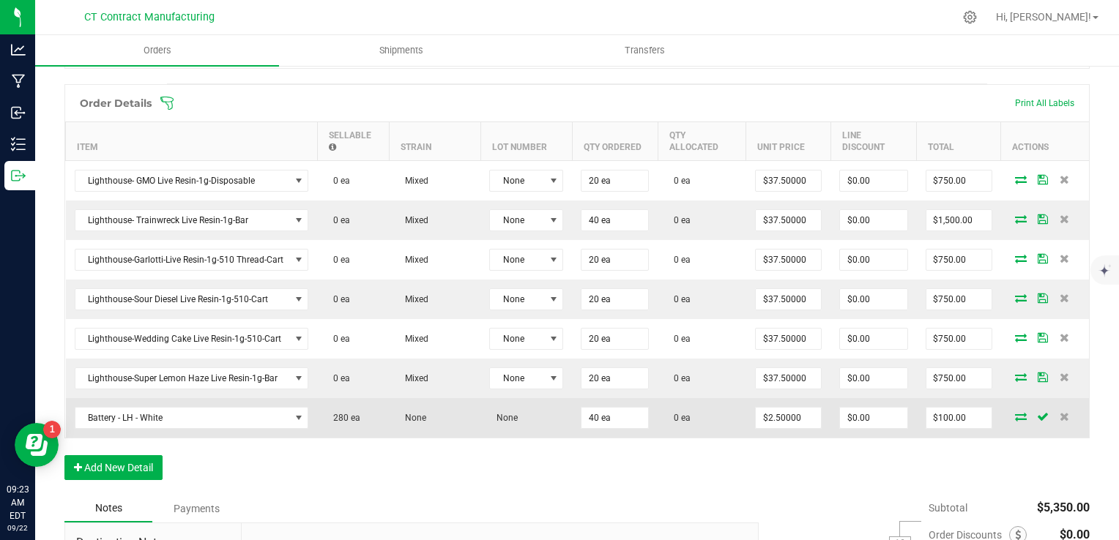
scroll to position [366, 0]
click at [1015, 413] on icon at bounding box center [1021, 415] width 12 height 9
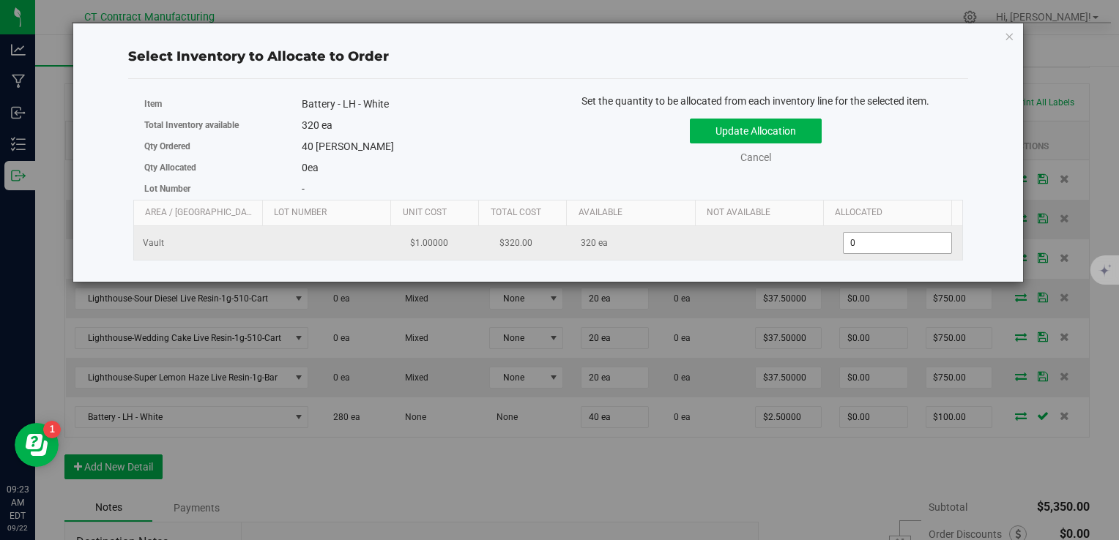
click at [843, 245] on span "0 0" at bounding box center [897, 243] width 109 height 22
type input "40"
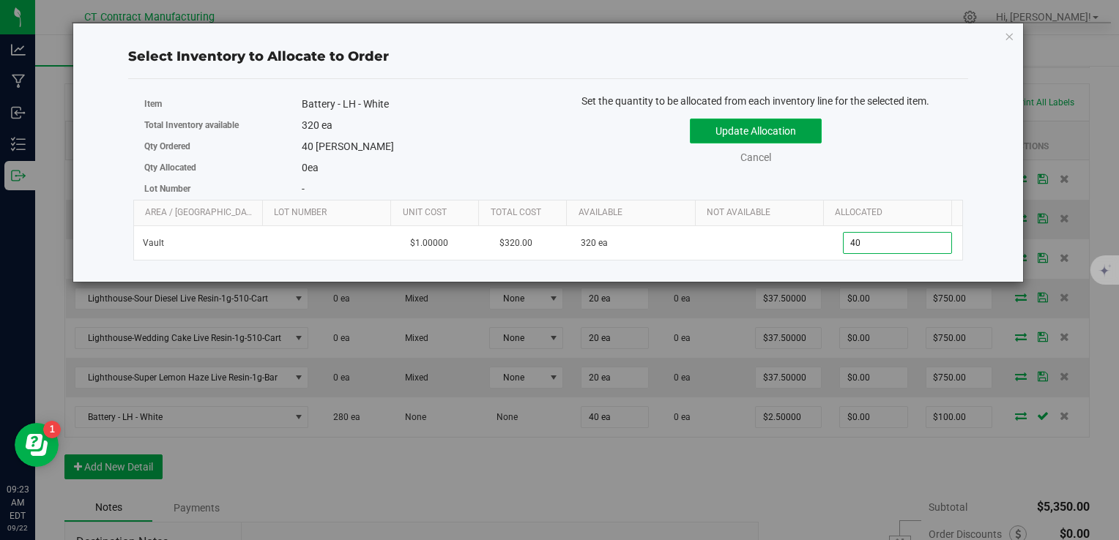
type input "40"
click at [786, 132] on button "Update Allocation" at bounding box center [756, 131] width 132 height 25
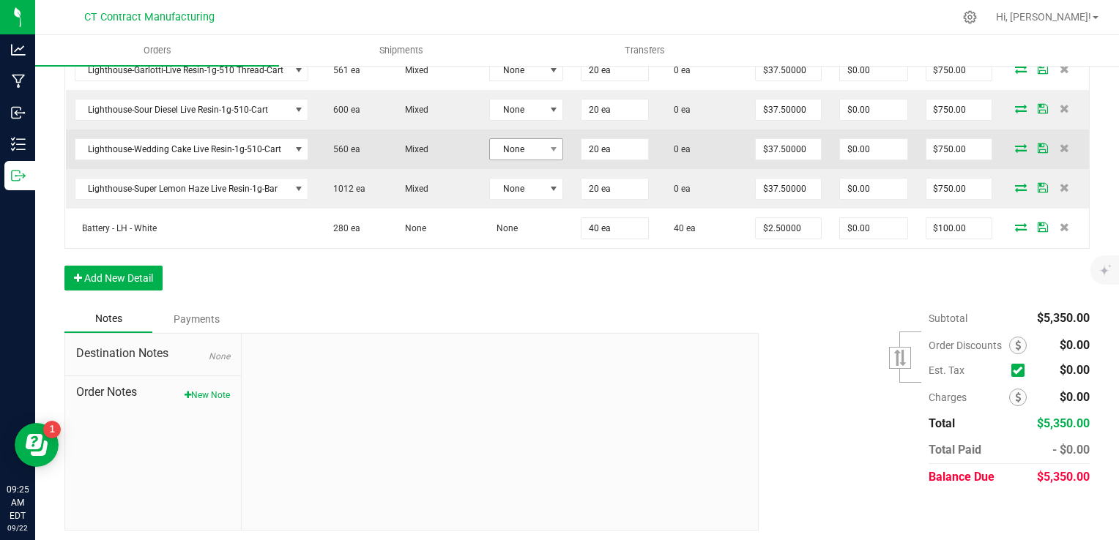
scroll to position [42, 0]
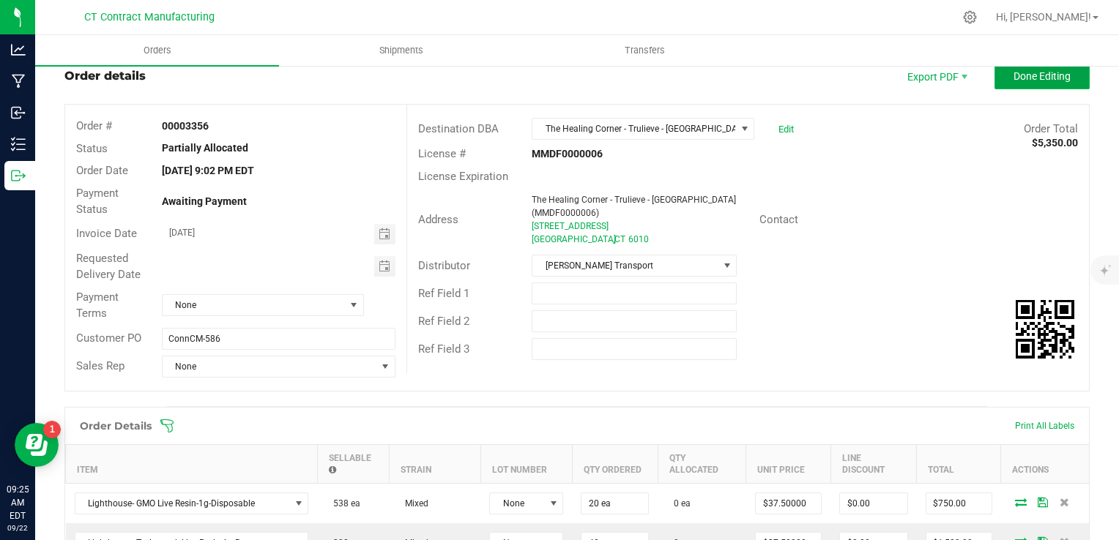
click at [1013, 71] on span "Done Editing" at bounding box center [1041, 76] width 57 height 12
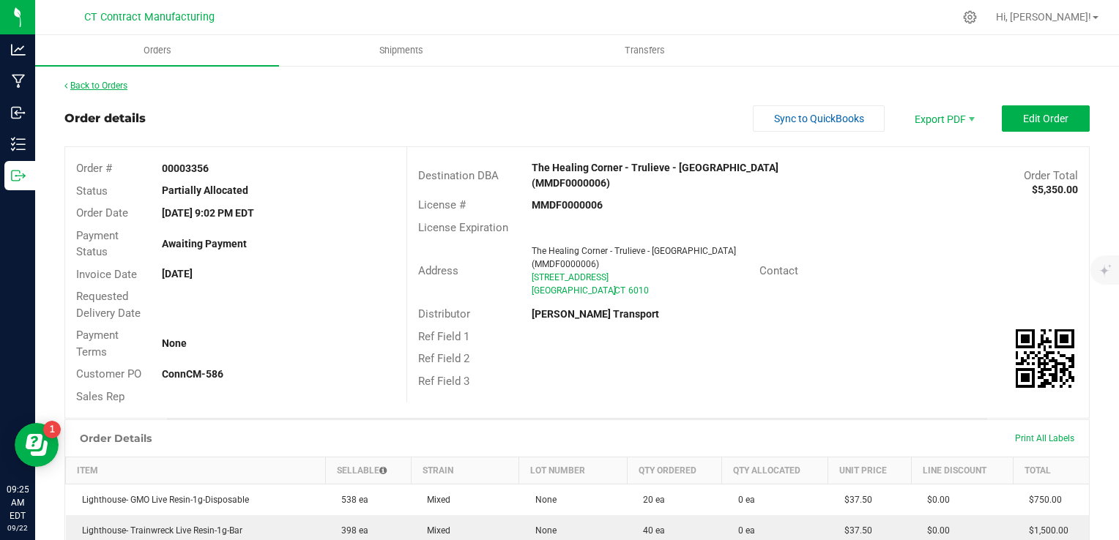
click at [103, 89] on link "Back to Orders" at bounding box center [95, 86] width 63 height 10
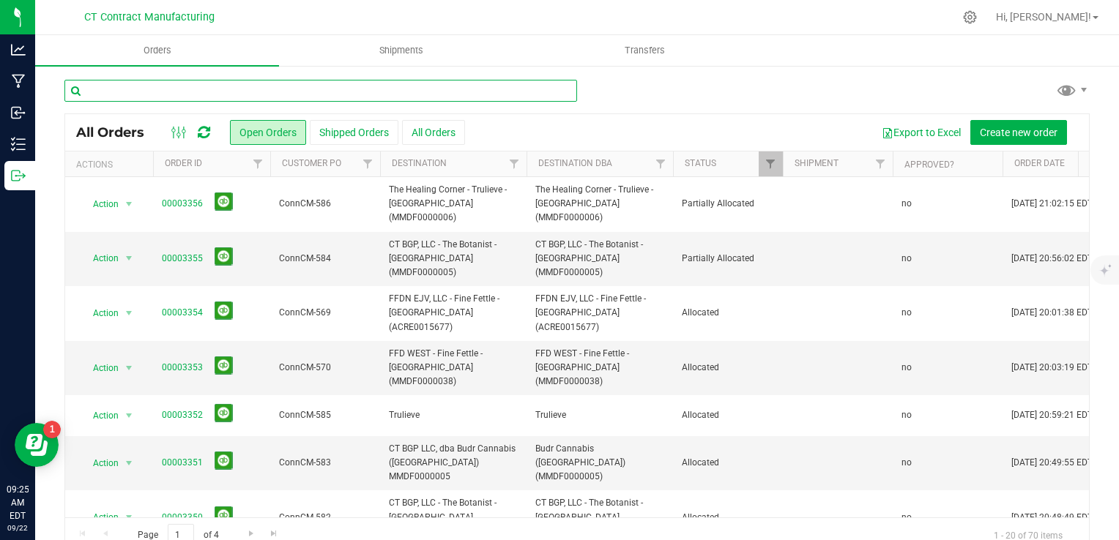
click at [287, 87] on input "text" at bounding box center [320, 91] width 512 height 22
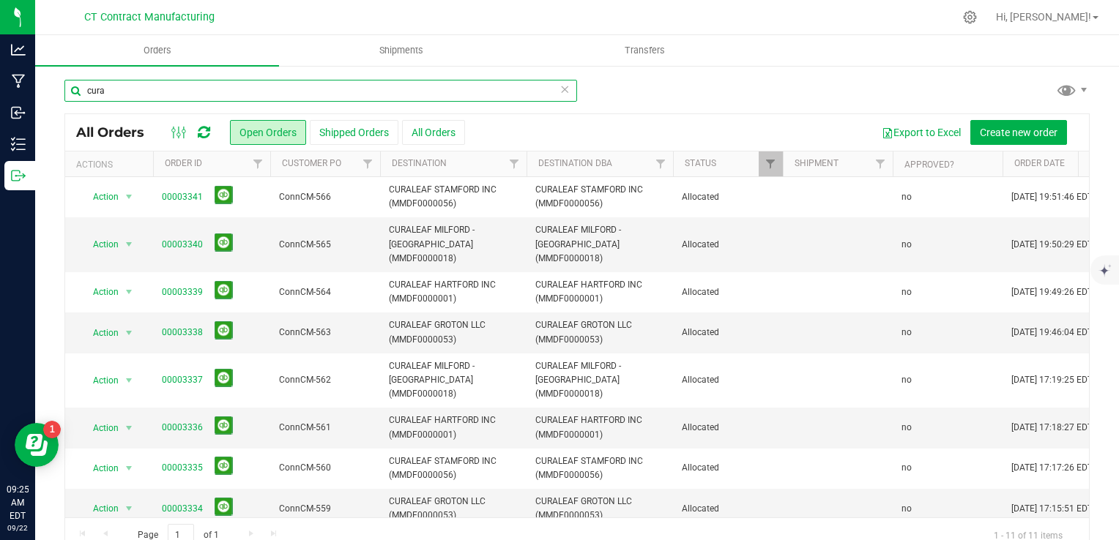
type input "cura"
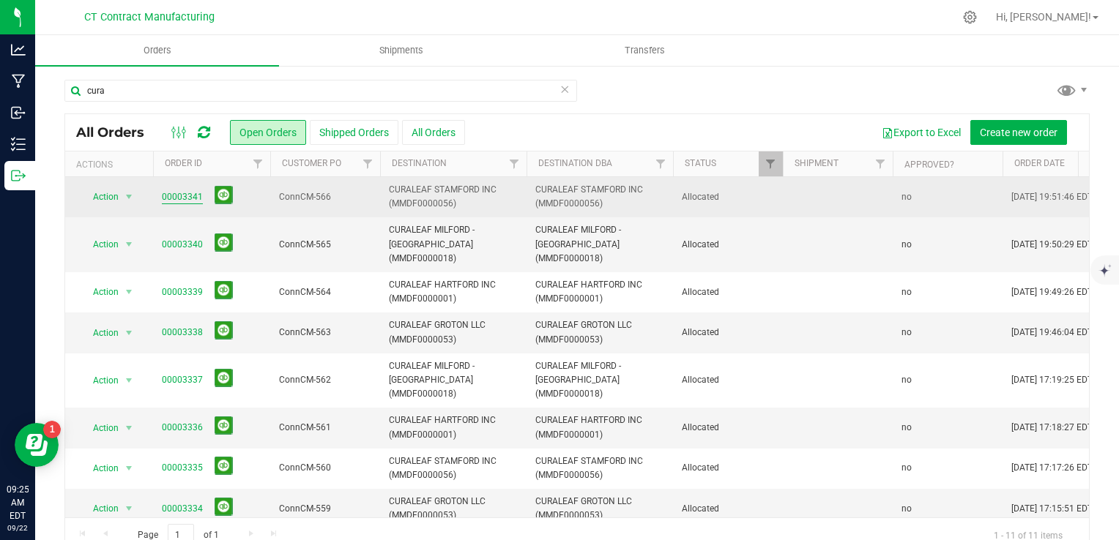
click at [190, 199] on link "00003341" at bounding box center [182, 197] width 41 height 14
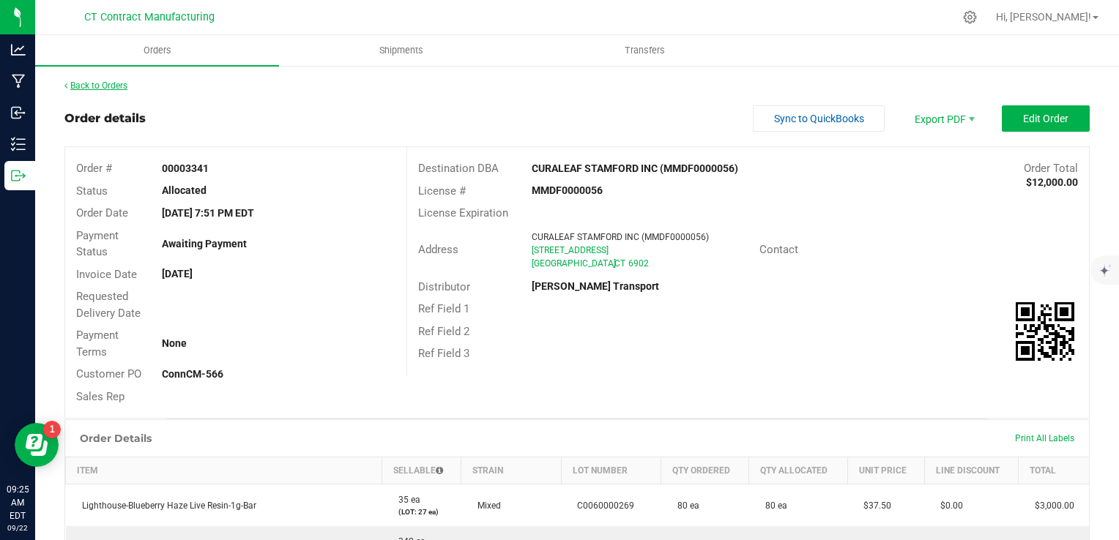
click at [126, 82] on link "Back to Orders" at bounding box center [95, 86] width 63 height 10
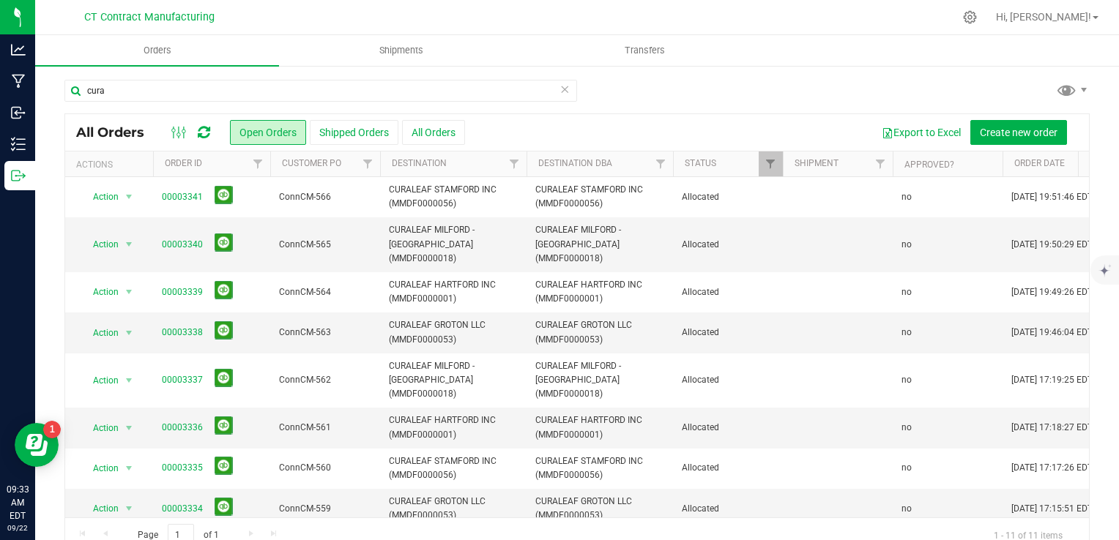
click at [195, 136] on div at bounding box center [190, 133] width 49 height 18
click at [201, 133] on icon at bounding box center [204, 132] width 12 height 15
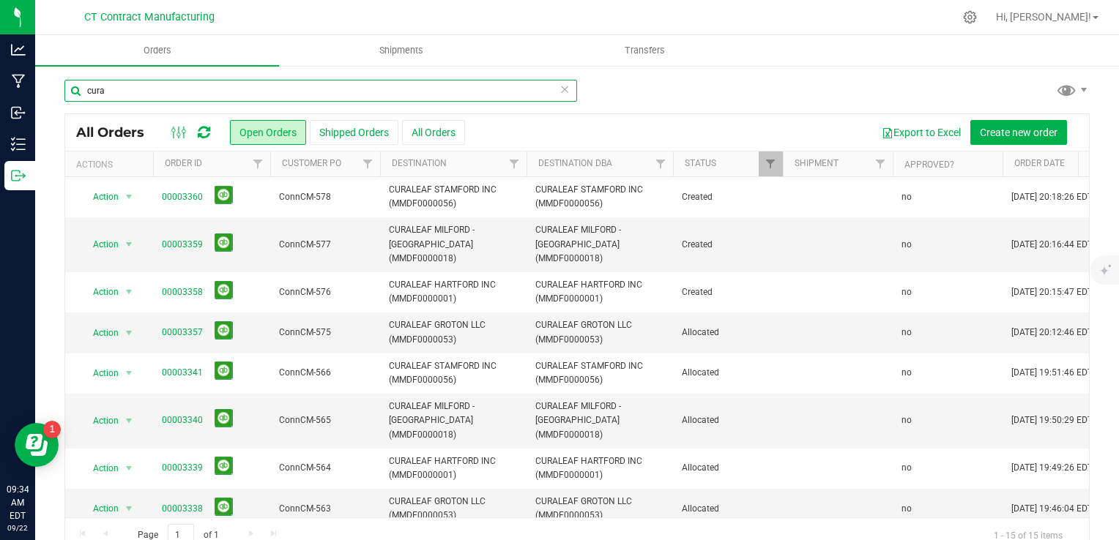
click at [201, 97] on input "cura" at bounding box center [320, 91] width 512 height 22
type input "sweet"
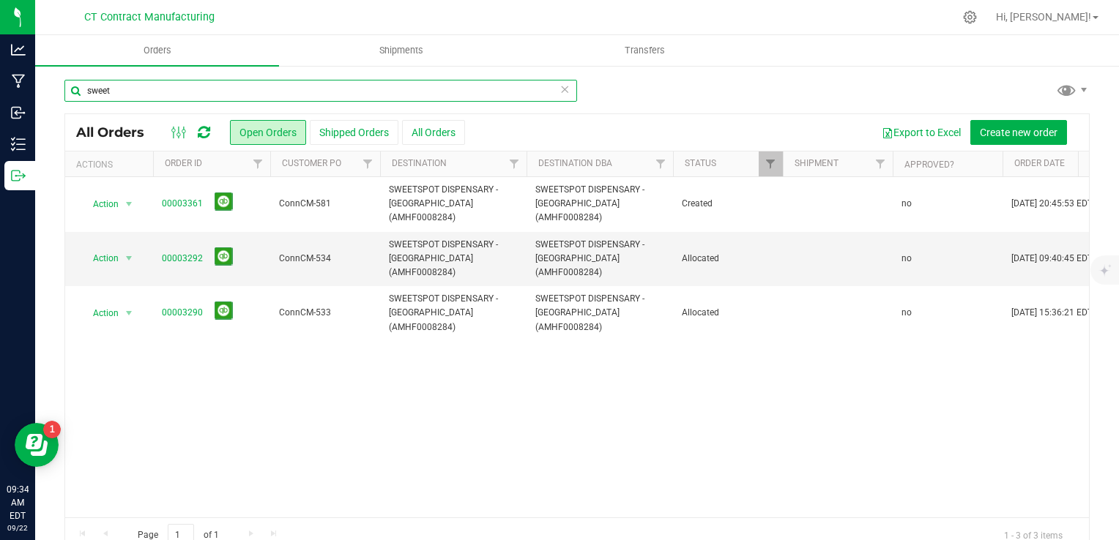
click at [201, 97] on input "sweet" at bounding box center [320, 91] width 512 height 22
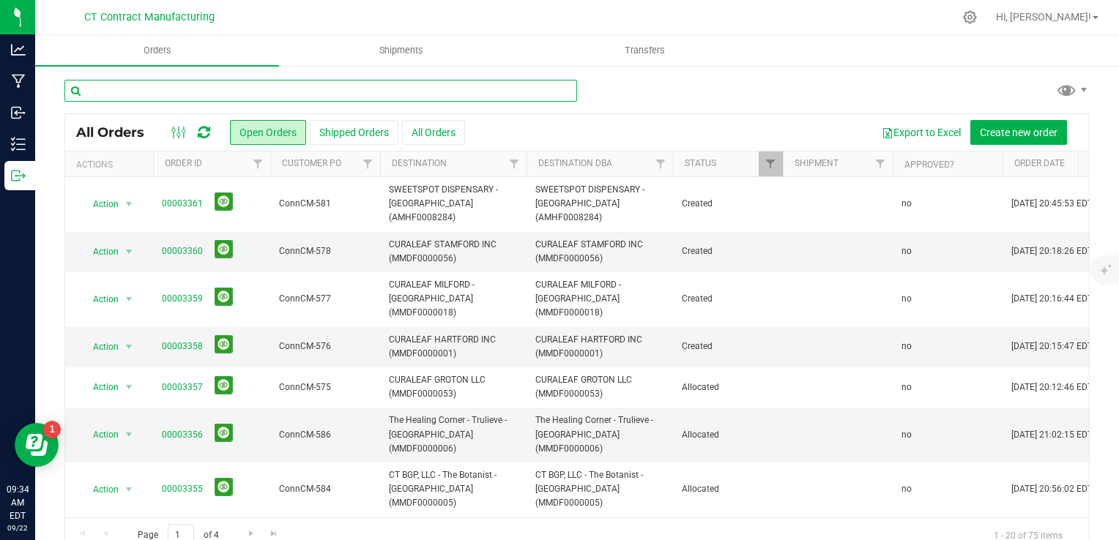
click at [201, 97] on input "text" at bounding box center [320, 91] width 512 height 22
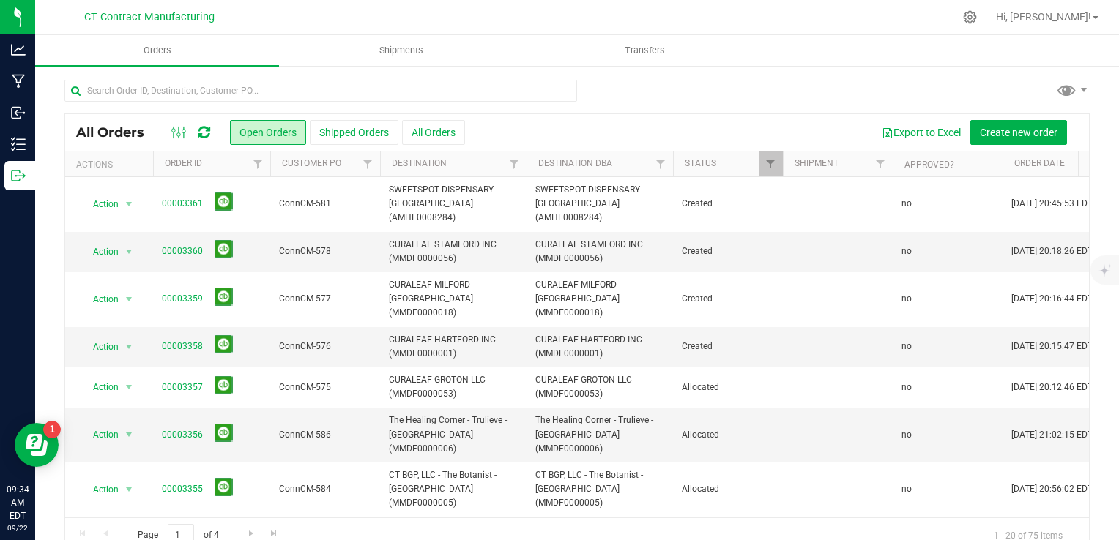
click at [204, 127] on icon at bounding box center [204, 132] width 12 height 15
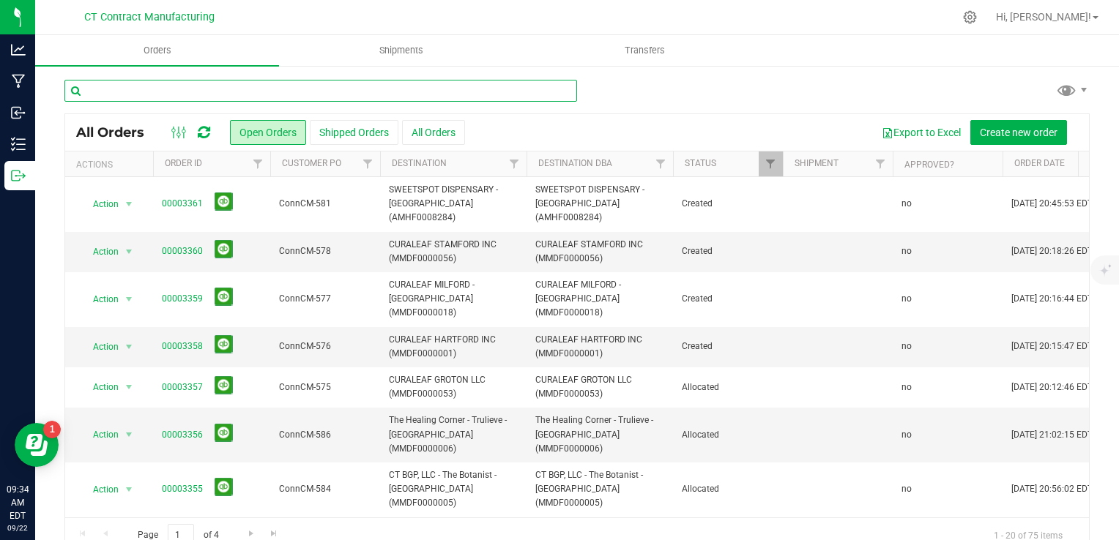
click at [195, 89] on input "text" at bounding box center [320, 91] width 512 height 22
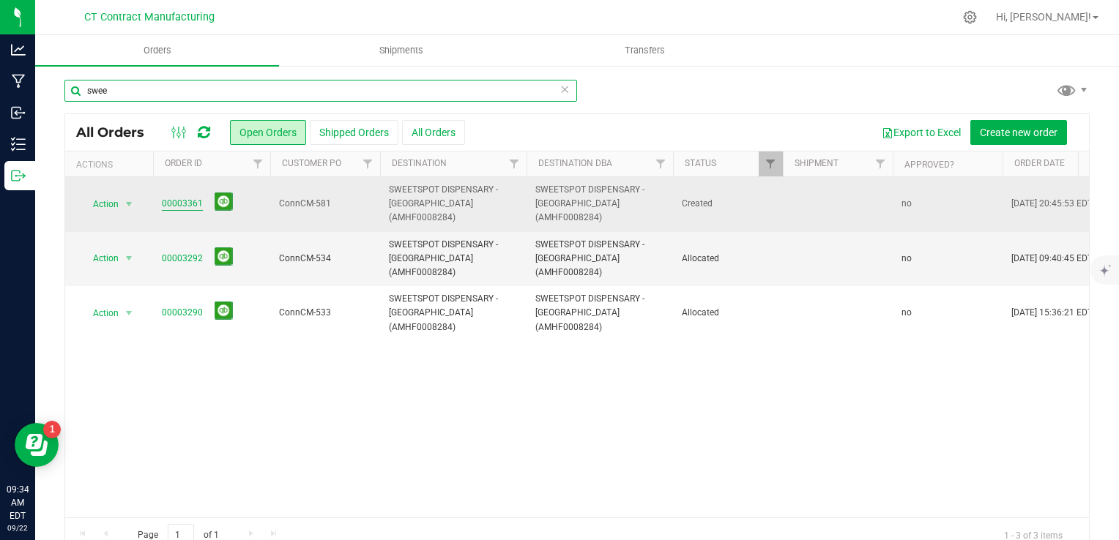
type input "swee"
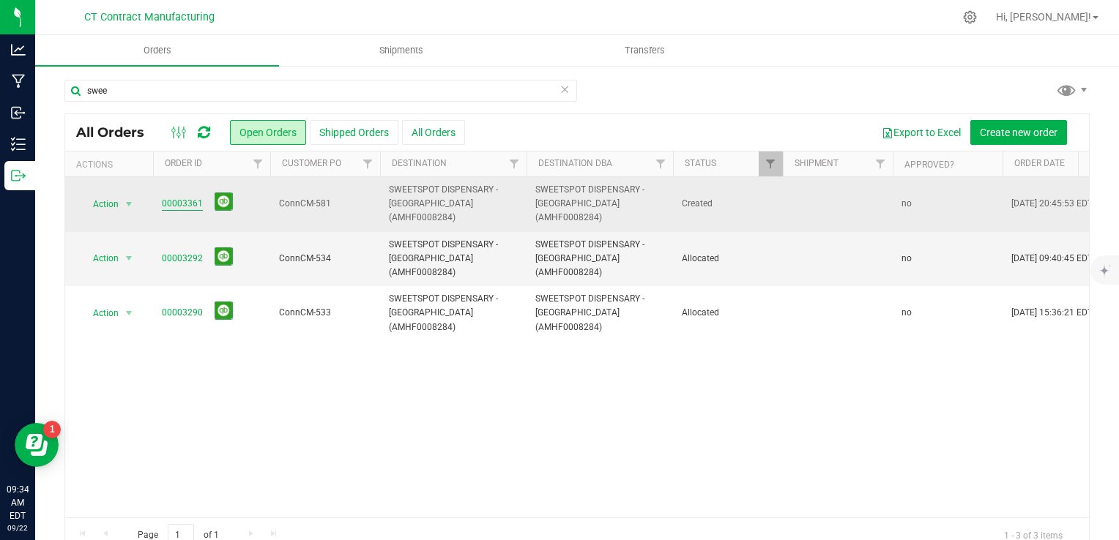
click at [179, 197] on link "00003361" at bounding box center [182, 204] width 41 height 14
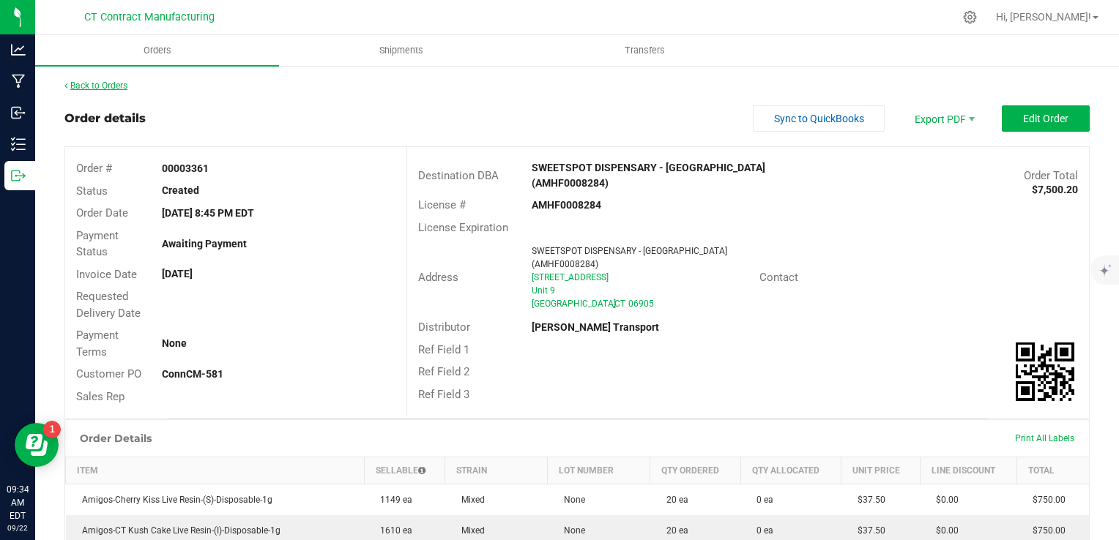
click at [105, 84] on link "Back to Orders" at bounding box center [95, 86] width 63 height 10
